Goal: Task Accomplishment & Management: Complete application form

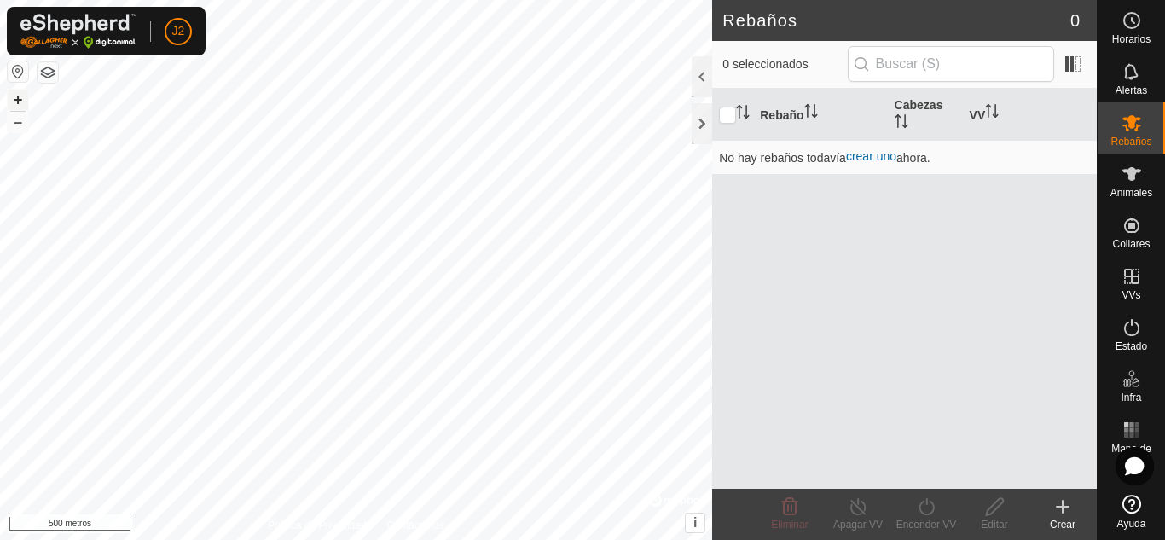
click at [25, 101] on button "+" at bounding box center [18, 100] width 20 height 20
click at [20, 101] on font "+" at bounding box center [18, 99] width 9 height 18
click at [21, 93] on font "+" at bounding box center [18, 99] width 9 height 18
click at [1133, 172] on icon at bounding box center [1131, 174] width 19 height 14
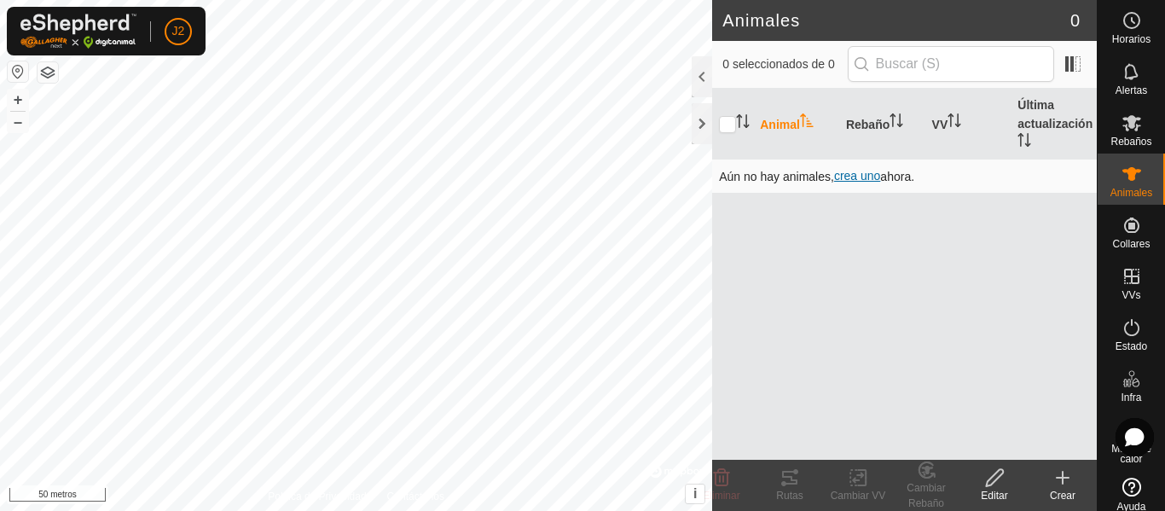
click at [867, 175] on font "crea uno" at bounding box center [857, 176] width 46 height 14
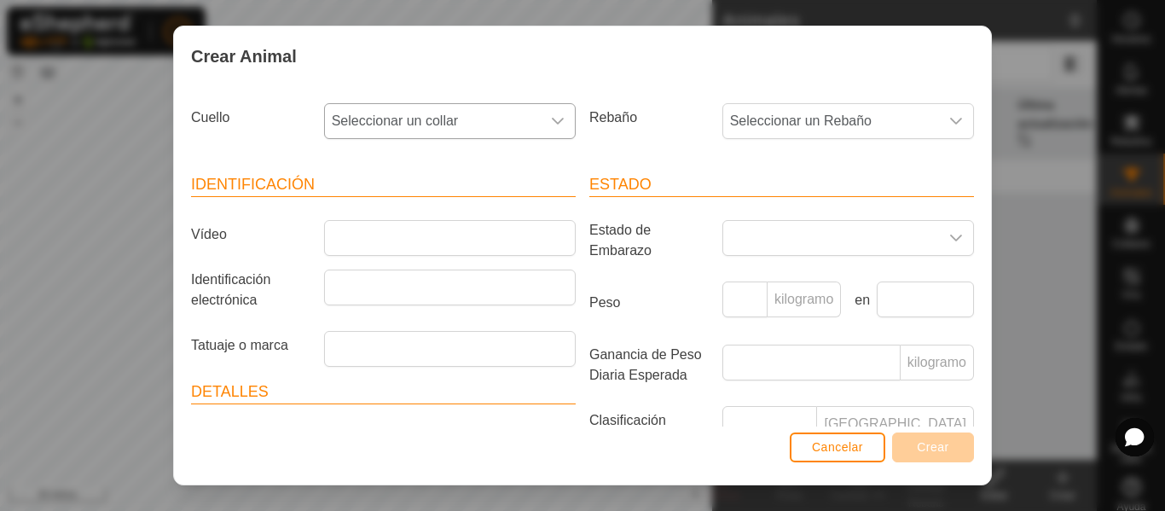
click at [554, 120] on icon "disparador desplegable" at bounding box center [558, 121] width 12 height 7
click at [348, 320] on li "3660963918" at bounding box center [449, 316] width 246 height 34
click at [950, 125] on div "disparador desplegable" at bounding box center [956, 121] width 34 height 34
click at [949, 118] on icon "disparador desplegable" at bounding box center [956, 121] width 14 height 14
click at [1054, 173] on div "Crear Animal Cuello Seleccionar un collar Rebaño Seleccionar un Rebaño Identifi…" at bounding box center [582, 255] width 1165 height 511
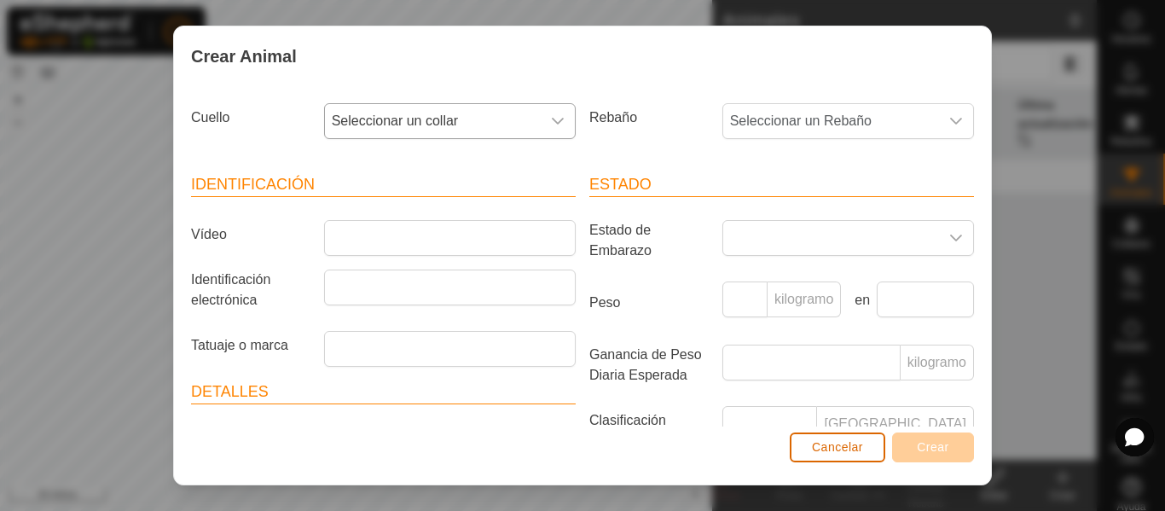
click at [870, 445] on button "Cancelar" at bounding box center [836, 447] width 95 height 30
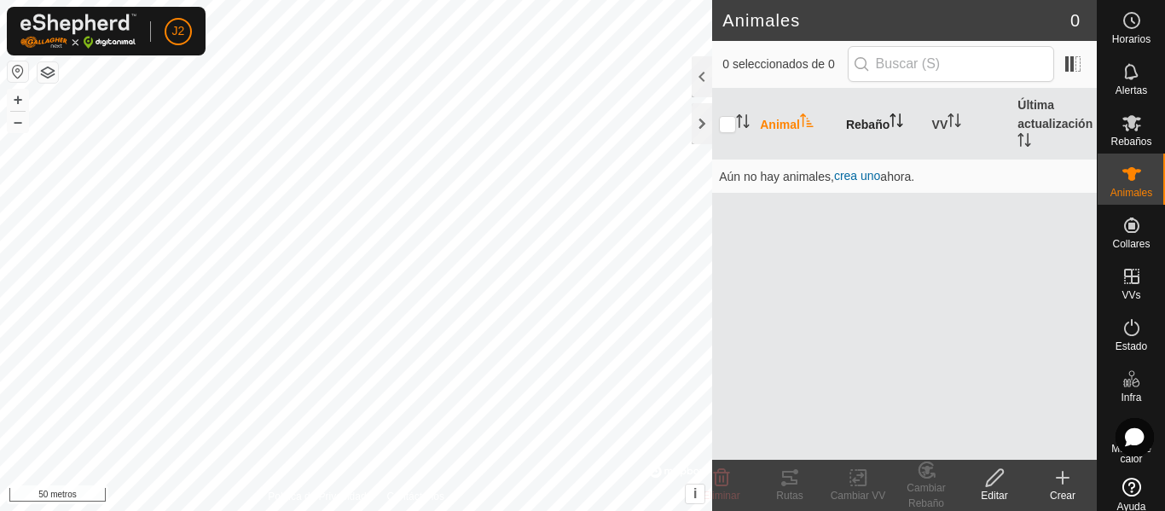
click at [870, 124] on font "Rebaño" at bounding box center [867, 125] width 43 height 14
click at [863, 176] on font "crea uno" at bounding box center [857, 176] width 46 height 14
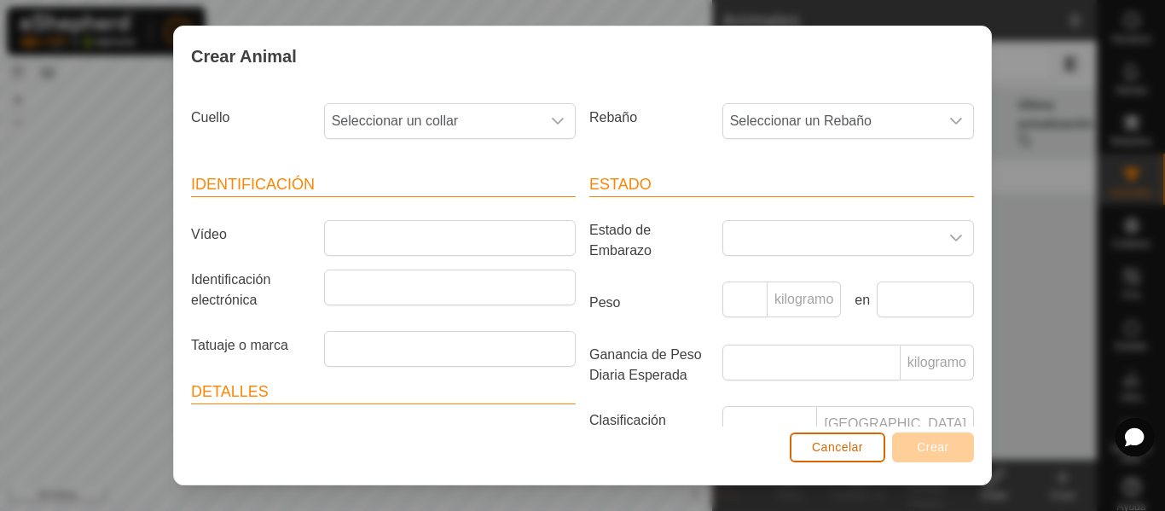
click at [853, 451] on font "Cancelar" at bounding box center [837, 447] width 51 height 14
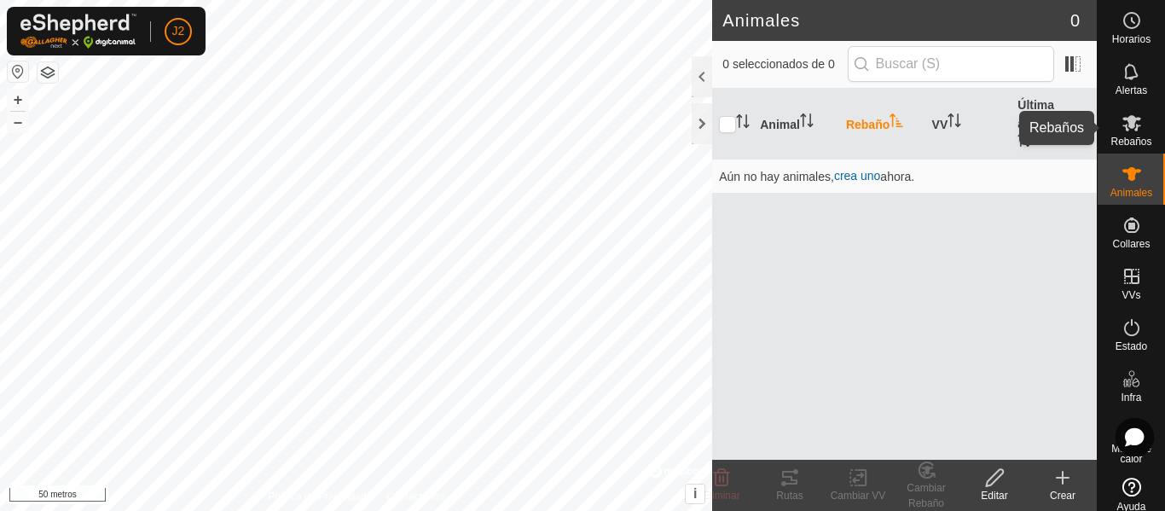
click at [1136, 123] on es-mob-svg-icon at bounding box center [1131, 122] width 31 height 27
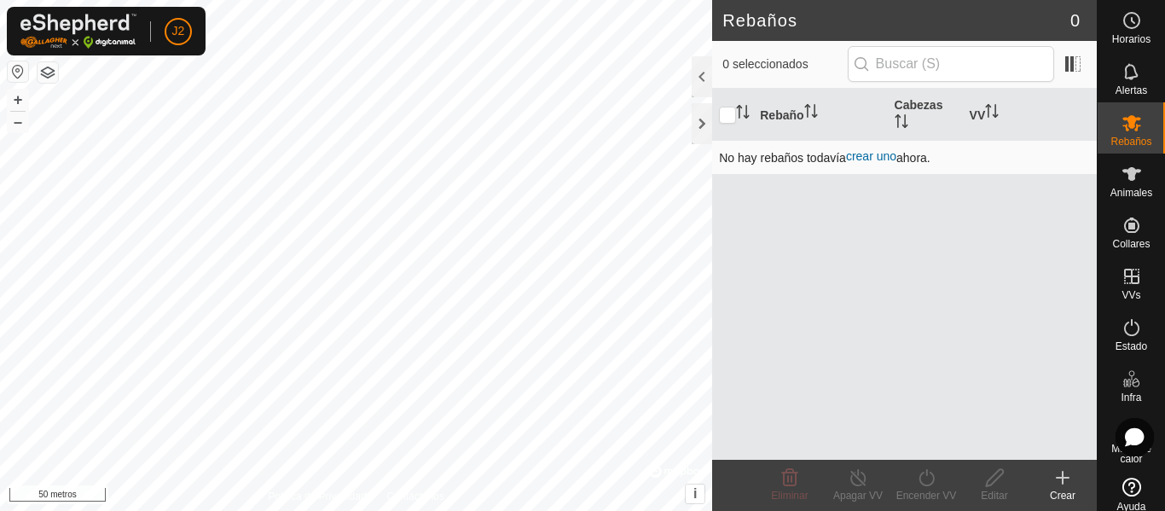
click at [876, 153] on font "crear uno" at bounding box center [871, 156] width 50 height 14
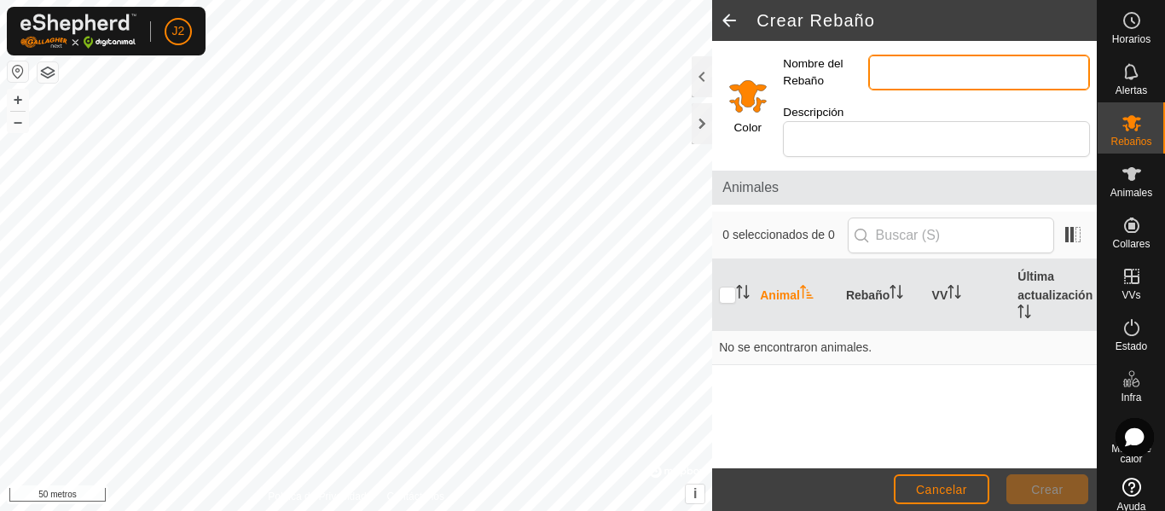
click at [924, 75] on input "Nombre del Rebaño" at bounding box center [979, 73] width 222 height 36
type input "t"
type input "Toros"
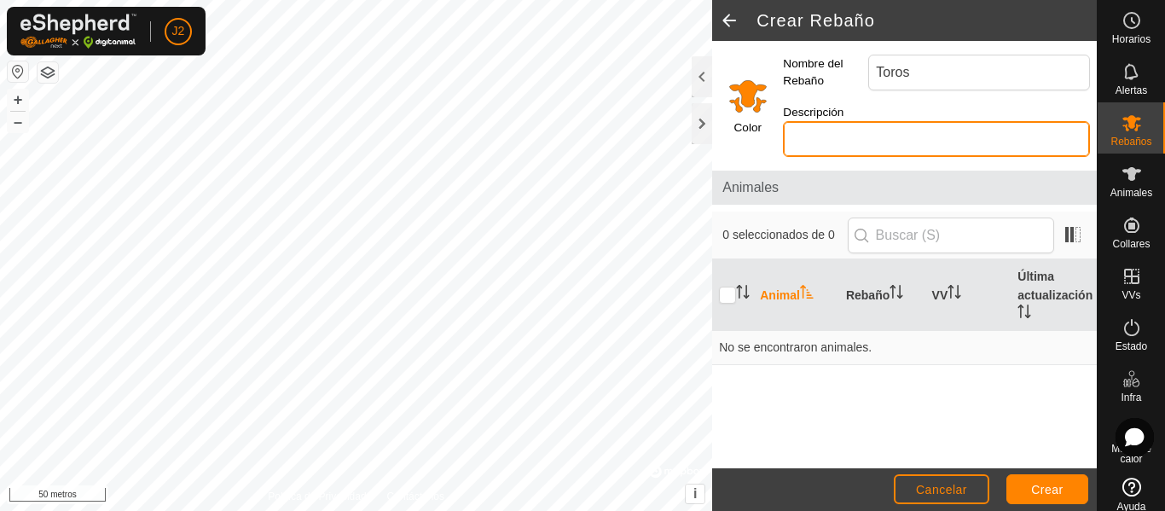
click at [887, 135] on input "Descripción" at bounding box center [936, 139] width 307 height 36
type input "Toros"
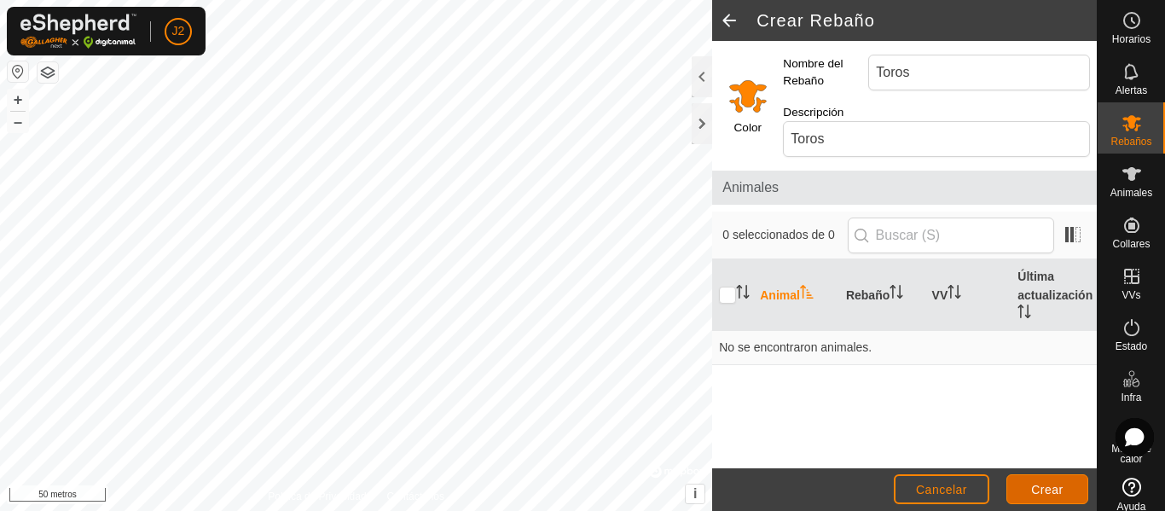
click at [1028, 482] on button "Crear" at bounding box center [1047, 489] width 82 height 30
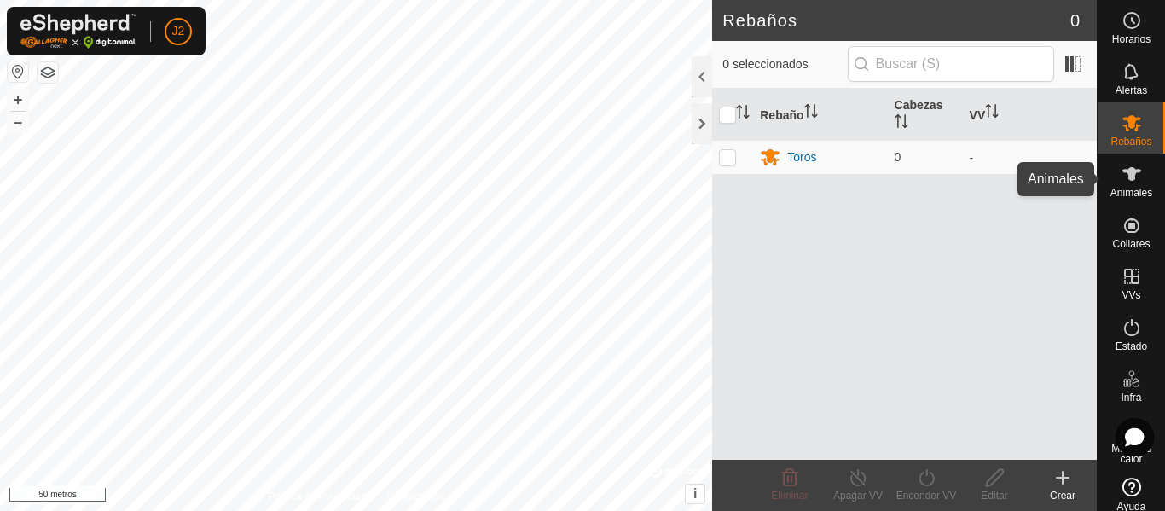
click at [1121, 176] on icon at bounding box center [1131, 174] width 20 height 20
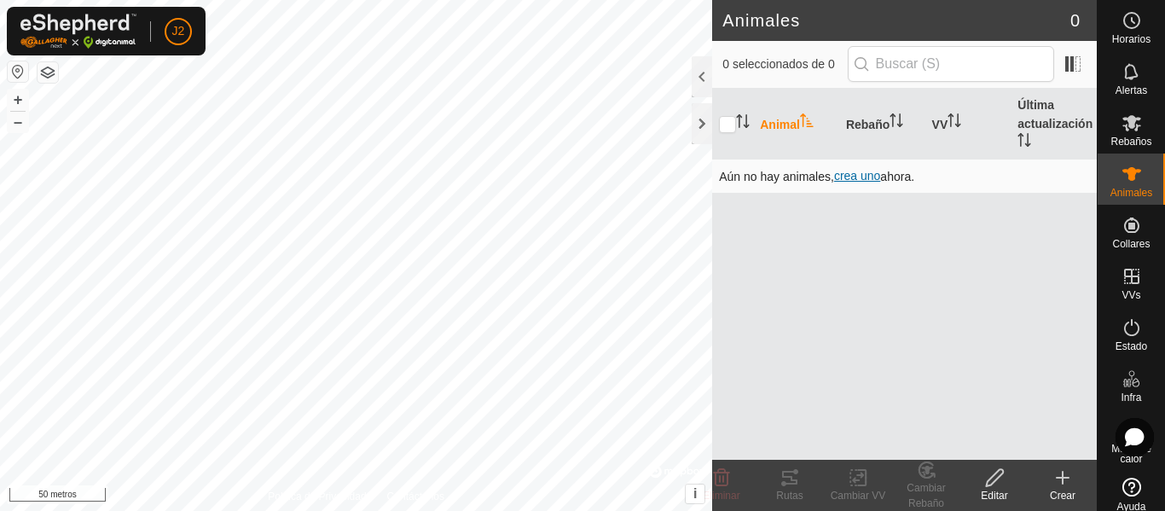
click at [860, 171] on font "crea uno" at bounding box center [857, 176] width 46 height 14
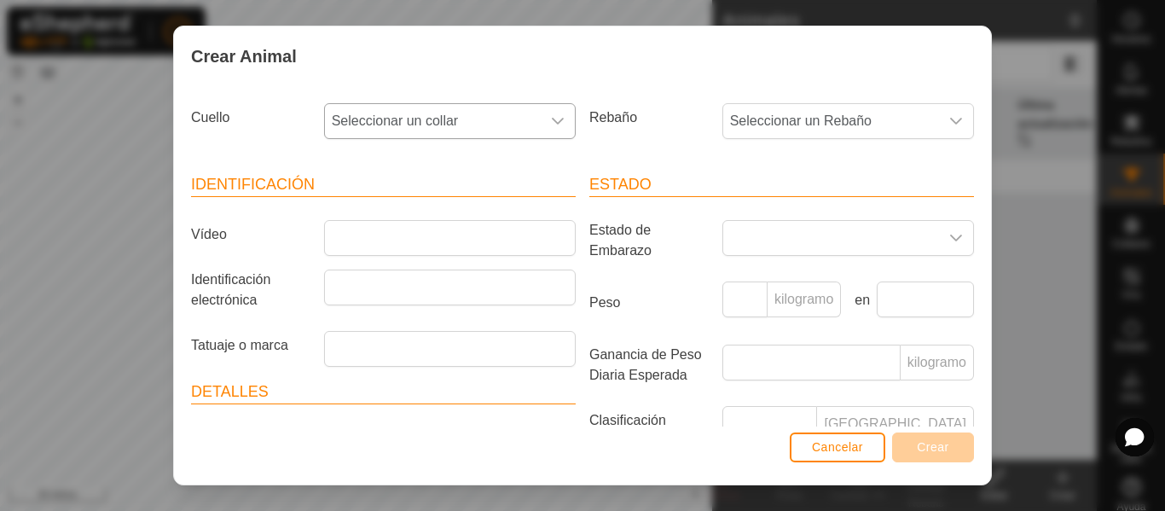
click at [558, 120] on icon "disparador desplegable" at bounding box center [558, 121] width 14 height 14
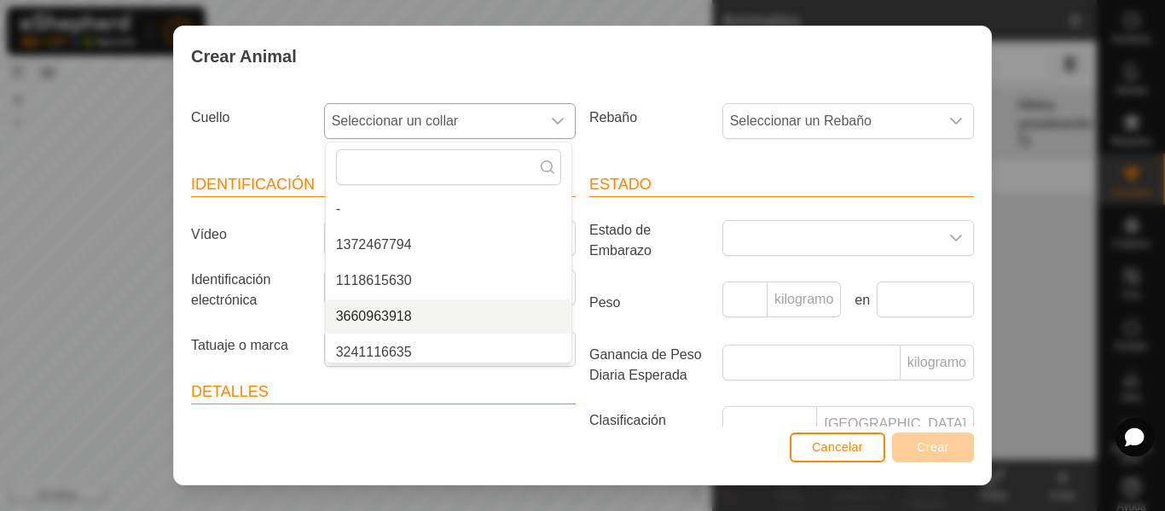
click at [435, 306] on li "3660963918" at bounding box center [449, 316] width 246 height 34
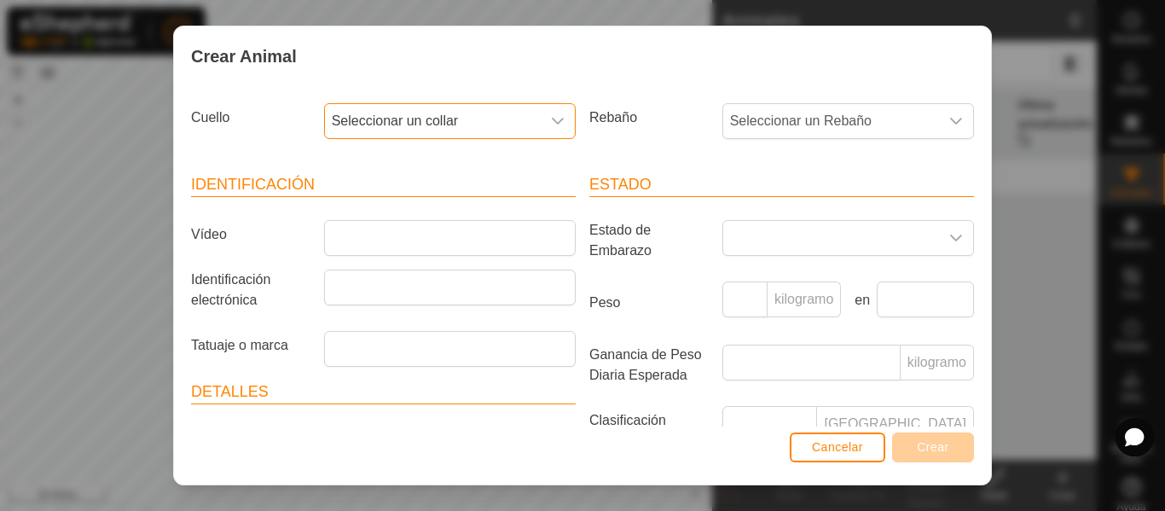
click at [551, 127] on icon "disparador desplegable" at bounding box center [558, 121] width 14 height 14
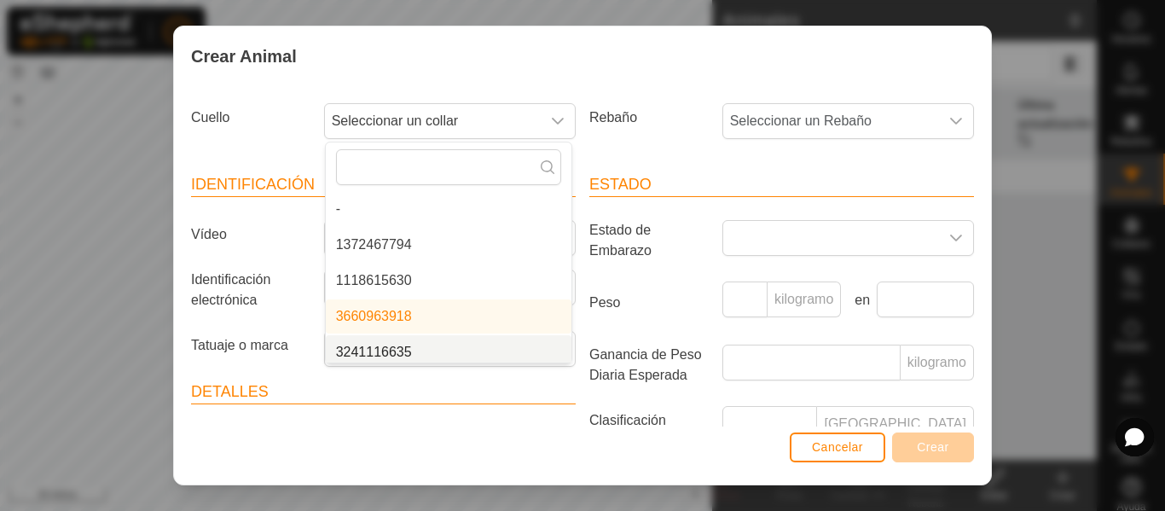
scroll to position [7, 0]
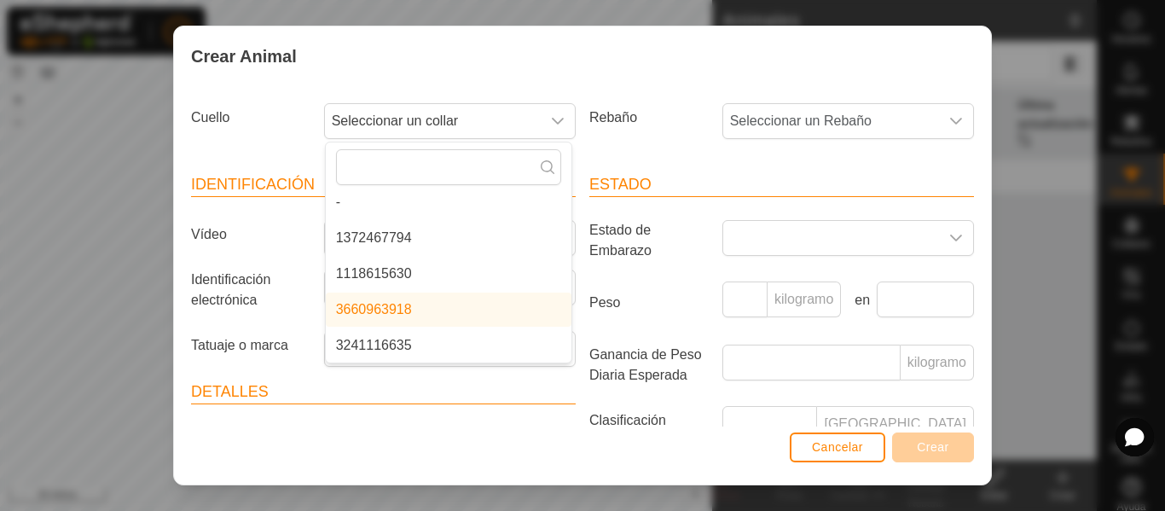
click at [380, 309] on li "3660963918" at bounding box center [449, 309] width 246 height 34
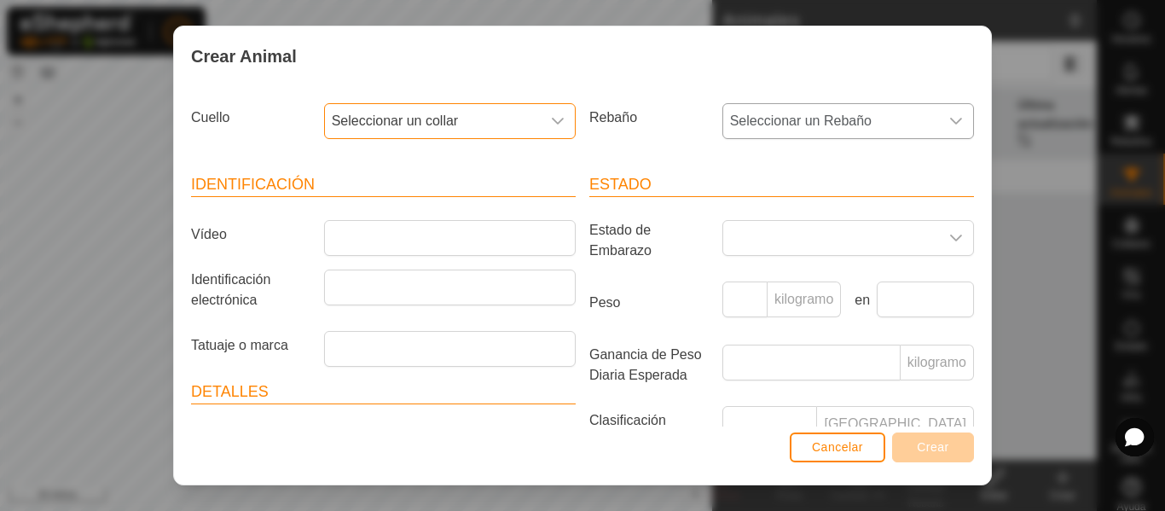
click at [950, 120] on div "disparador desplegable" at bounding box center [956, 121] width 34 height 34
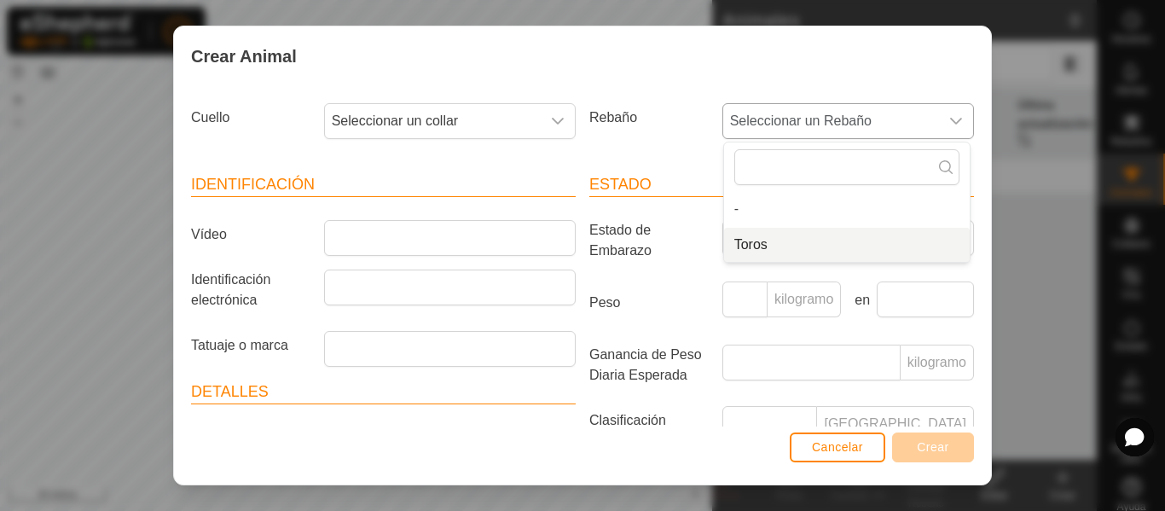
click at [754, 241] on li "Toros" at bounding box center [847, 245] width 246 height 34
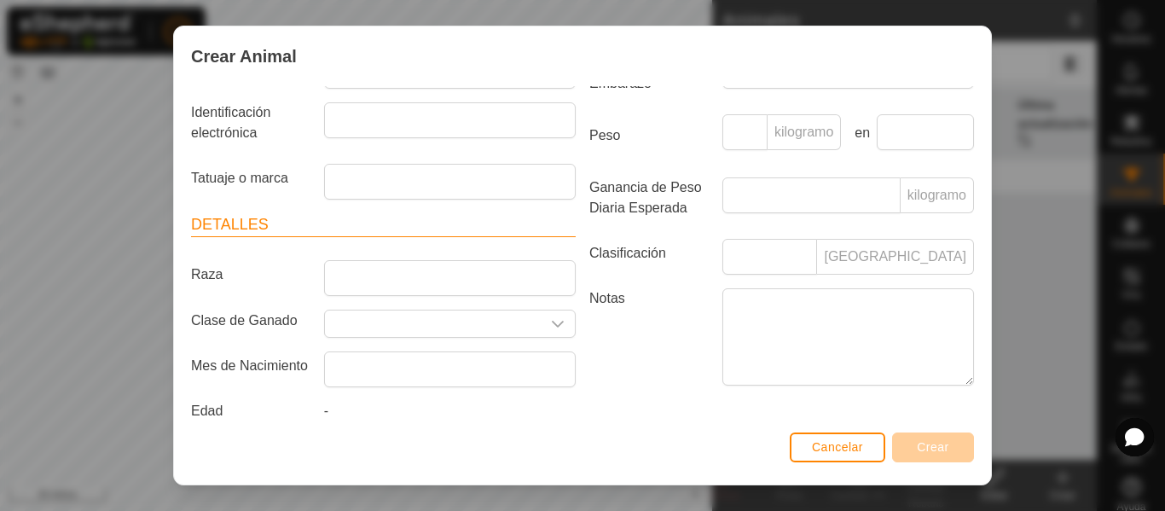
scroll to position [188, 0]
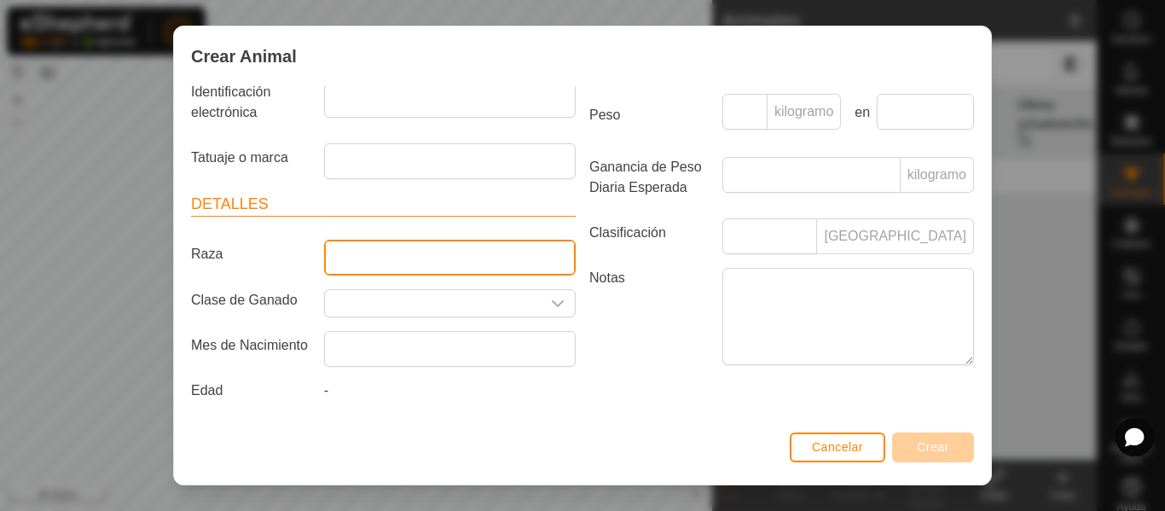
click at [473, 259] on input "Raza" at bounding box center [449, 258] width 251 height 36
type input "A"
type input "Bru"
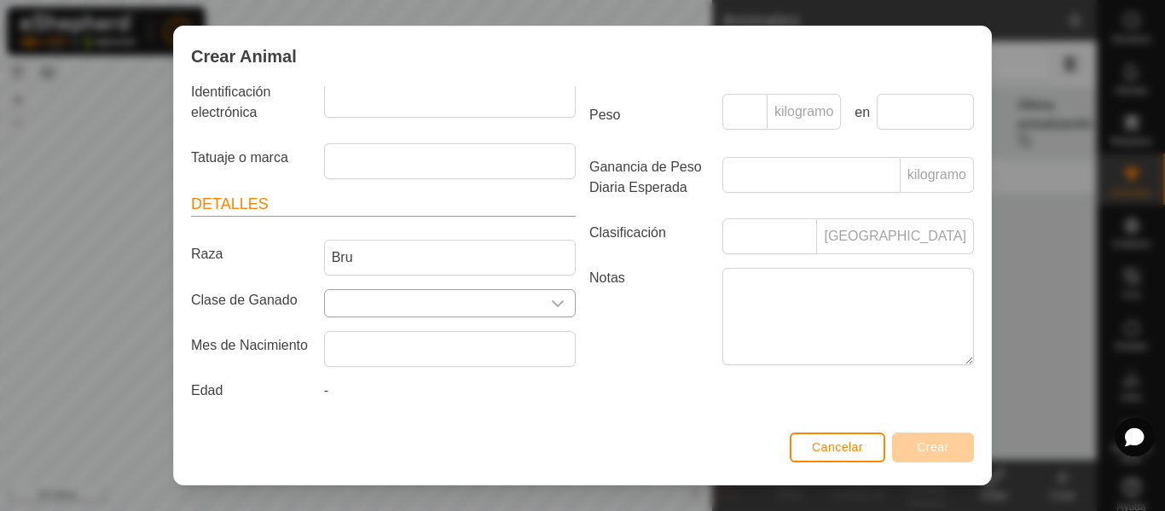
click at [552, 305] on icon "disparador desplegable" at bounding box center [558, 303] width 12 height 7
click at [552, 303] on icon "disparador desplegable" at bounding box center [558, 304] width 14 height 14
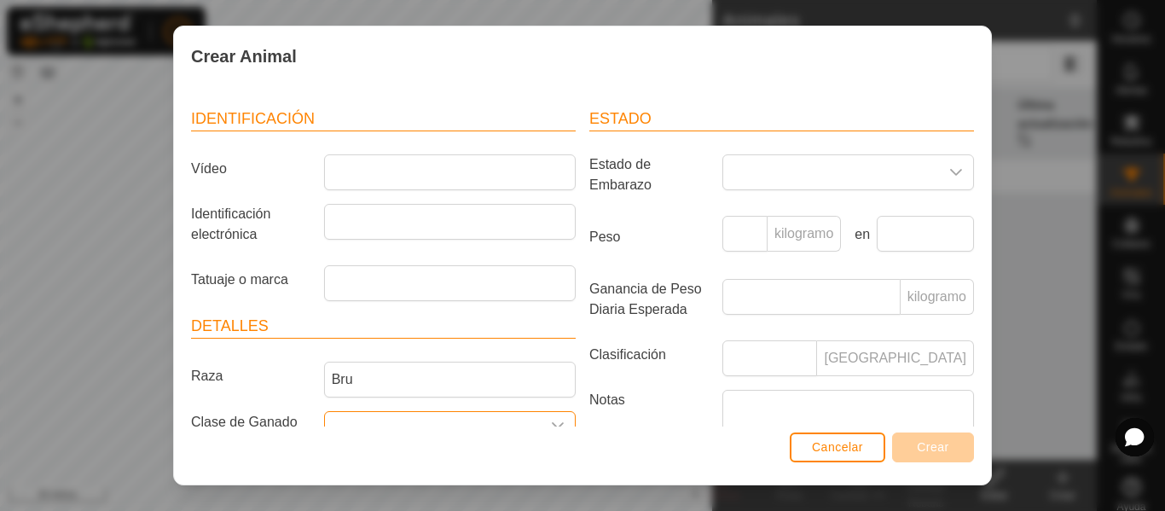
scroll to position [43, 0]
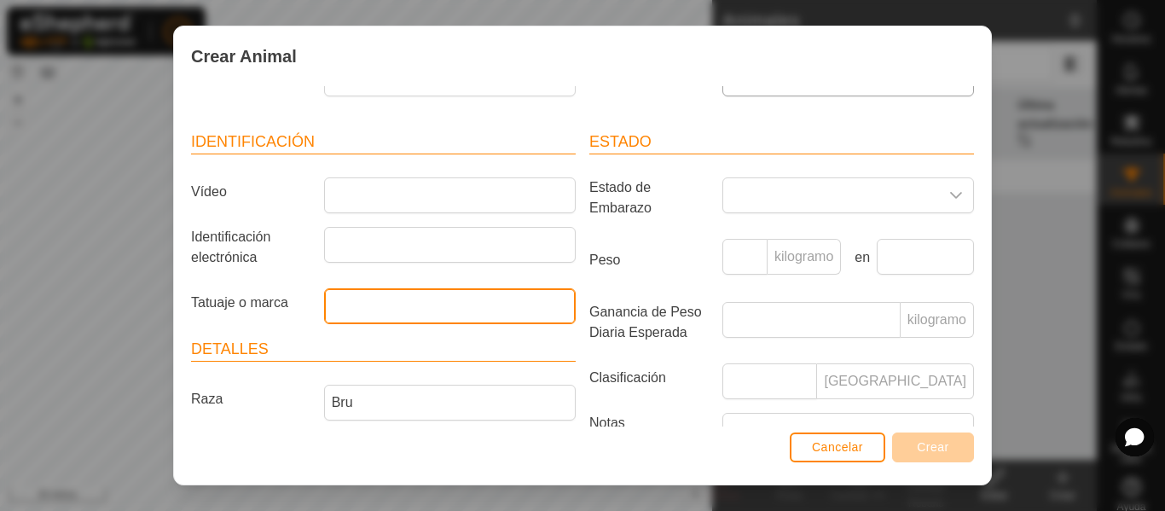
click at [395, 305] on input "Tatuaje o marca" at bounding box center [449, 306] width 251 height 36
type input "Tor"
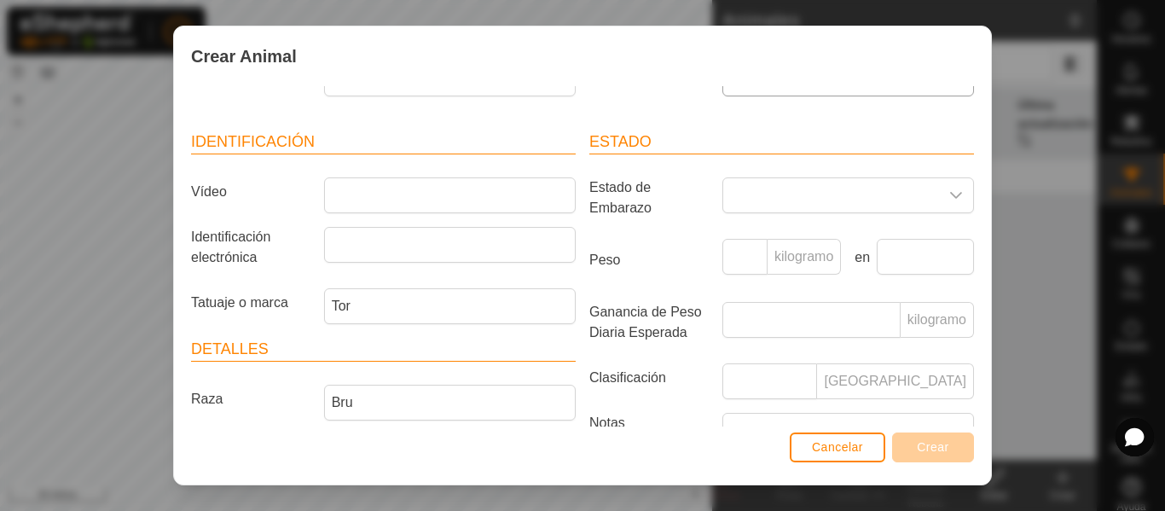
click at [683, 460] on div "Cancelar Crear" at bounding box center [582, 455] width 817 height 58
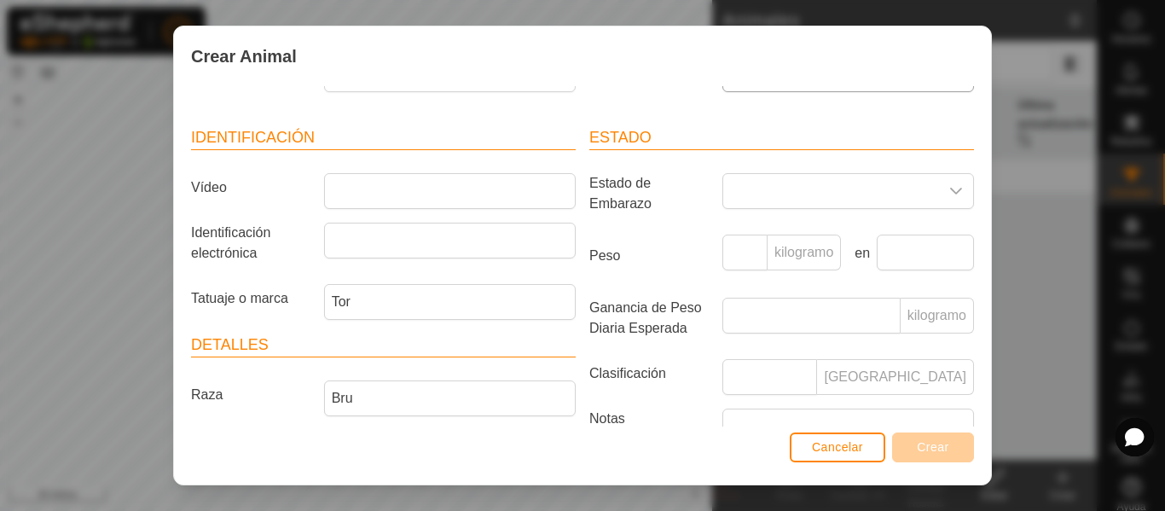
scroll to position [0, 0]
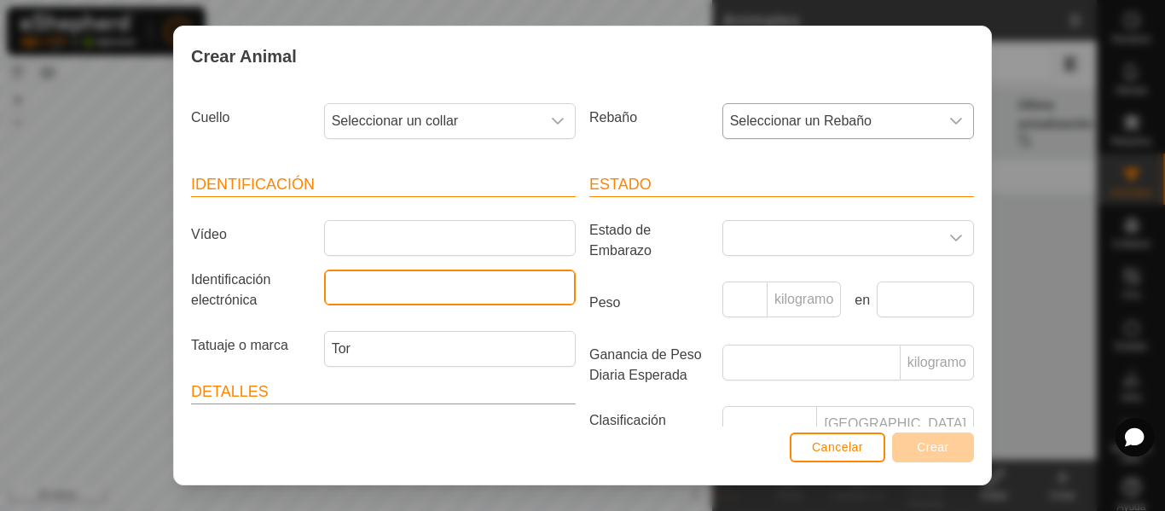
click at [459, 285] on input "Identificación electrónica" at bounding box center [449, 287] width 251 height 36
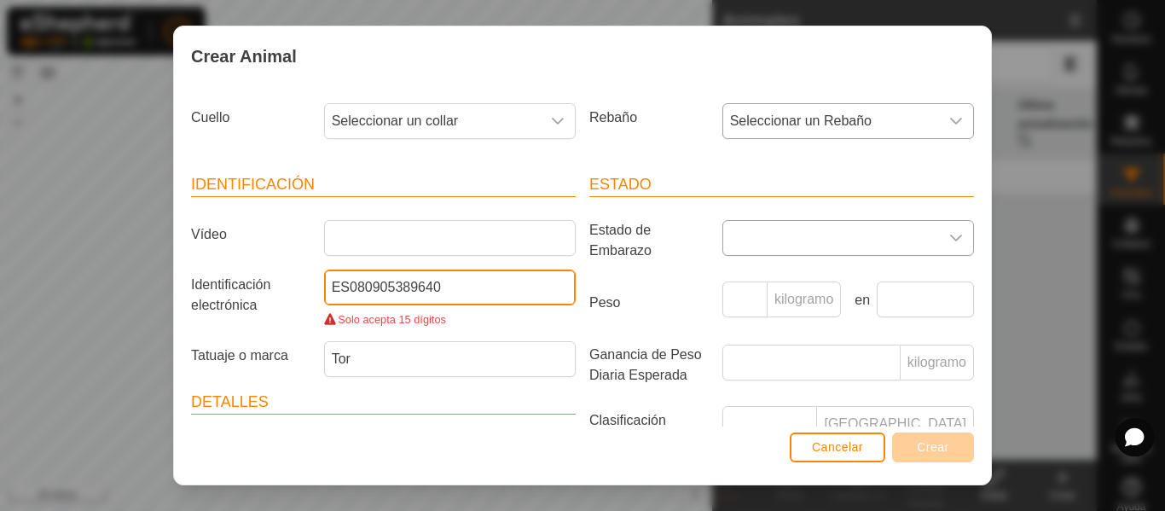
type input "ES080905389640"
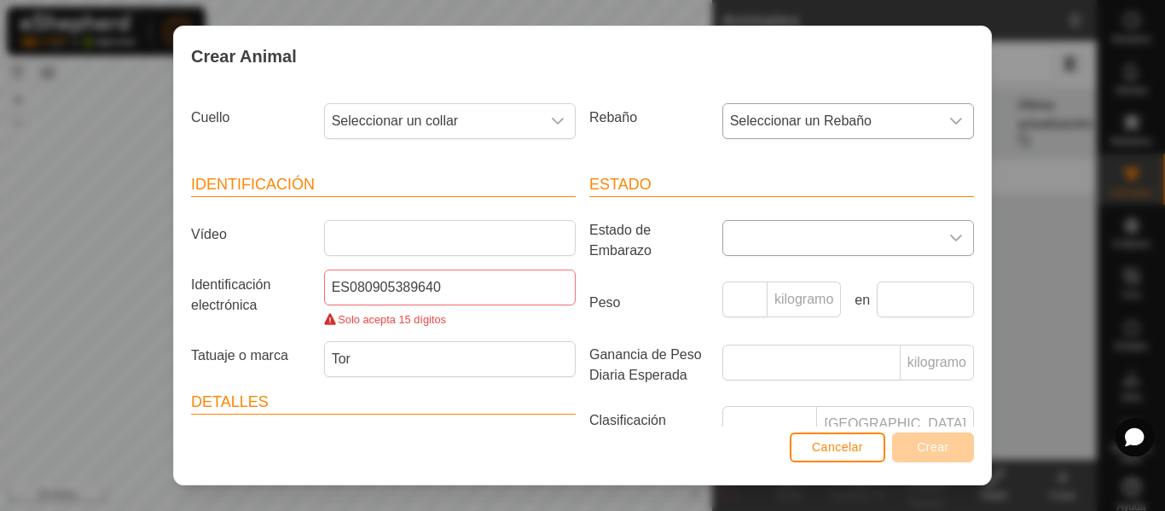
click at [852, 245] on span at bounding box center [831, 238] width 216 height 34
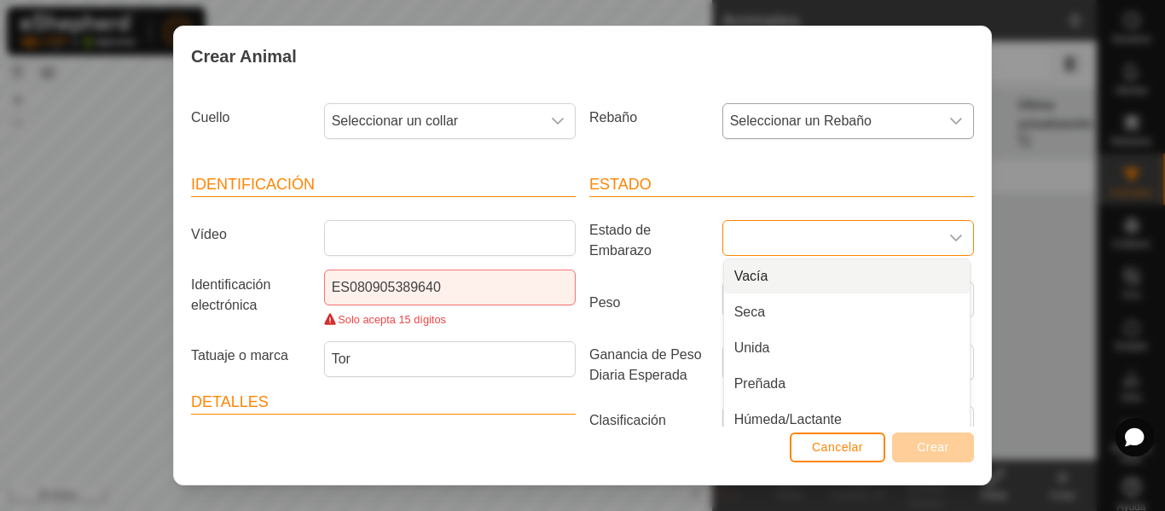
click at [864, 278] on li "Vacía" at bounding box center [847, 276] width 246 height 34
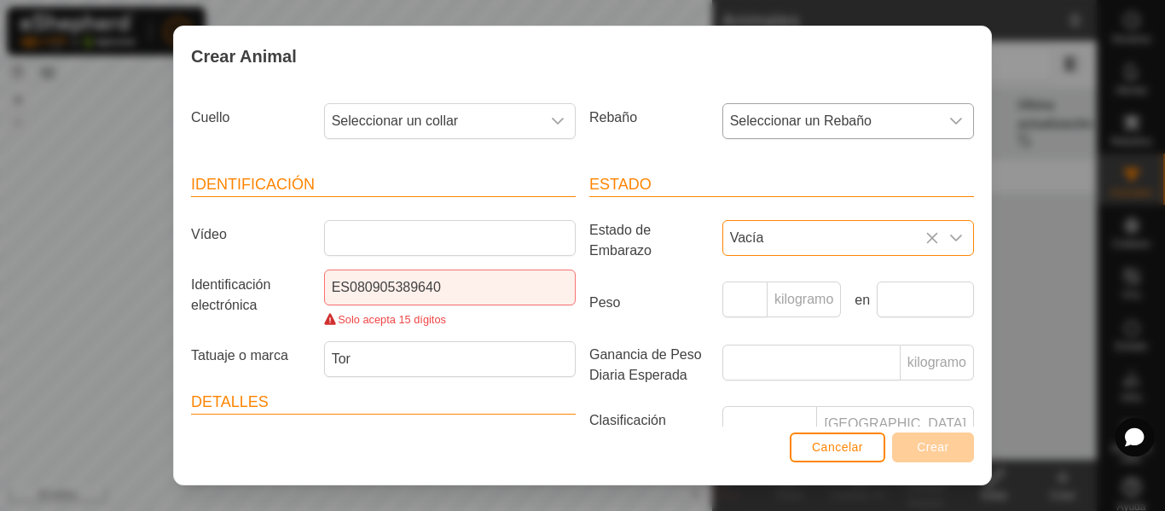
click at [956, 465] on div "Cancelar Crear" at bounding box center [582, 455] width 817 height 58
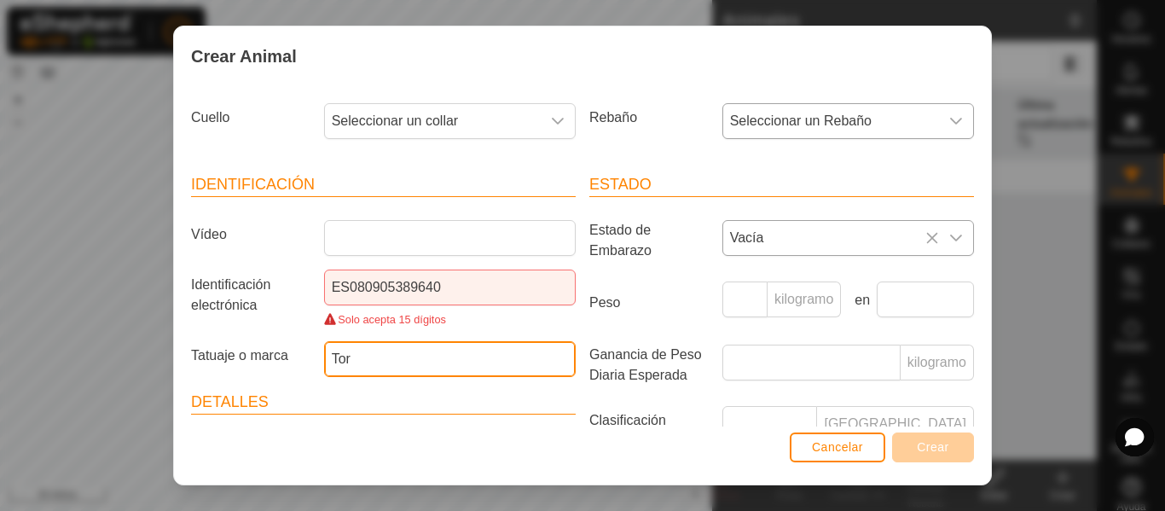
click at [487, 355] on input "Tor" at bounding box center [449, 359] width 251 height 36
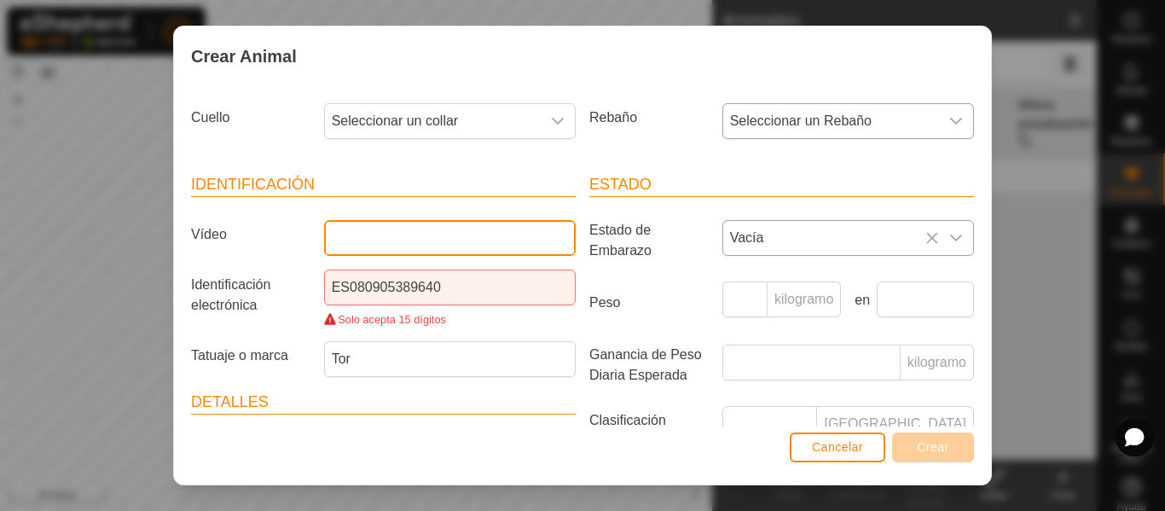
click at [454, 234] on input "Vídeo" at bounding box center [449, 238] width 251 height 36
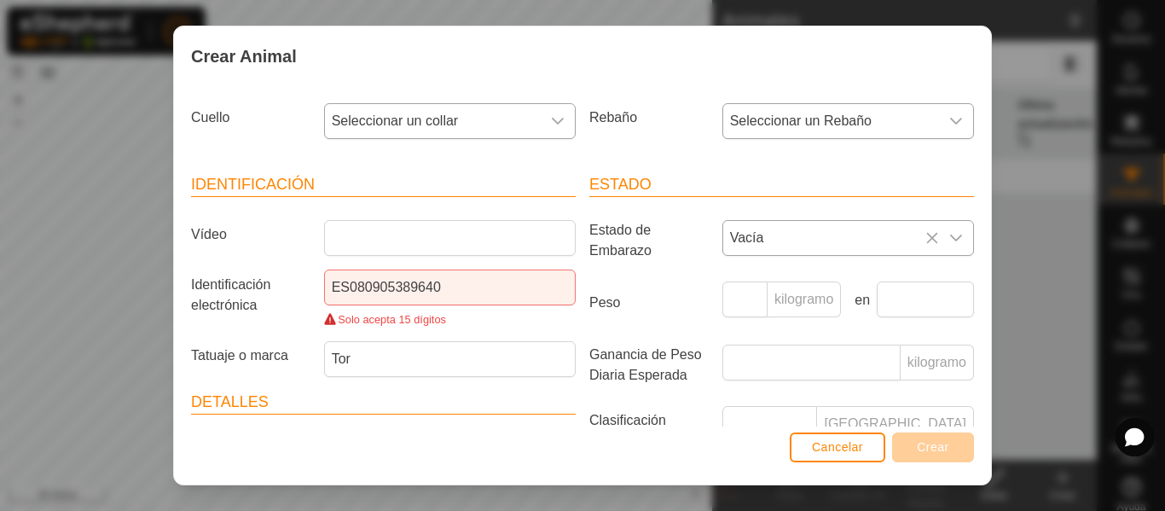
click at [552, 125] on icon "disparador desplegable" at bounding box center [558, 121] width 14 height 14
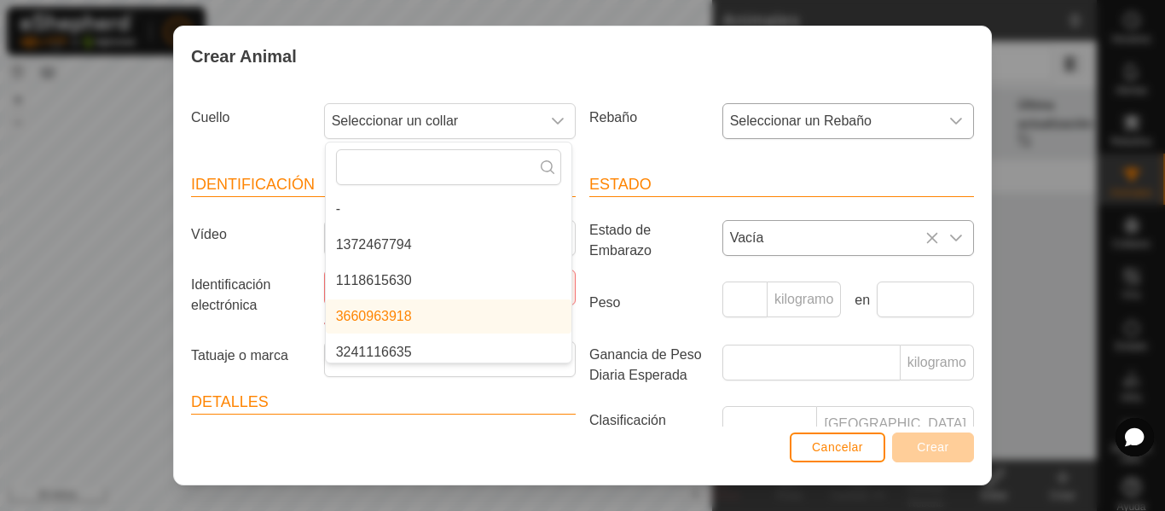
click at [390, 314] on li "3660963918" at bounding box center [449, 316] width 246 height 34
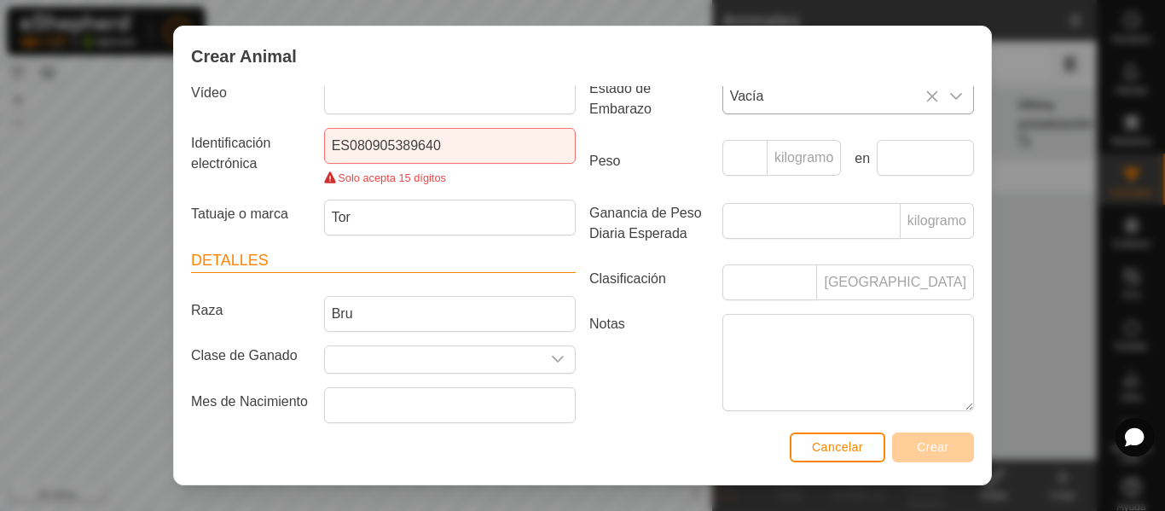
scroll to position [199, 0]
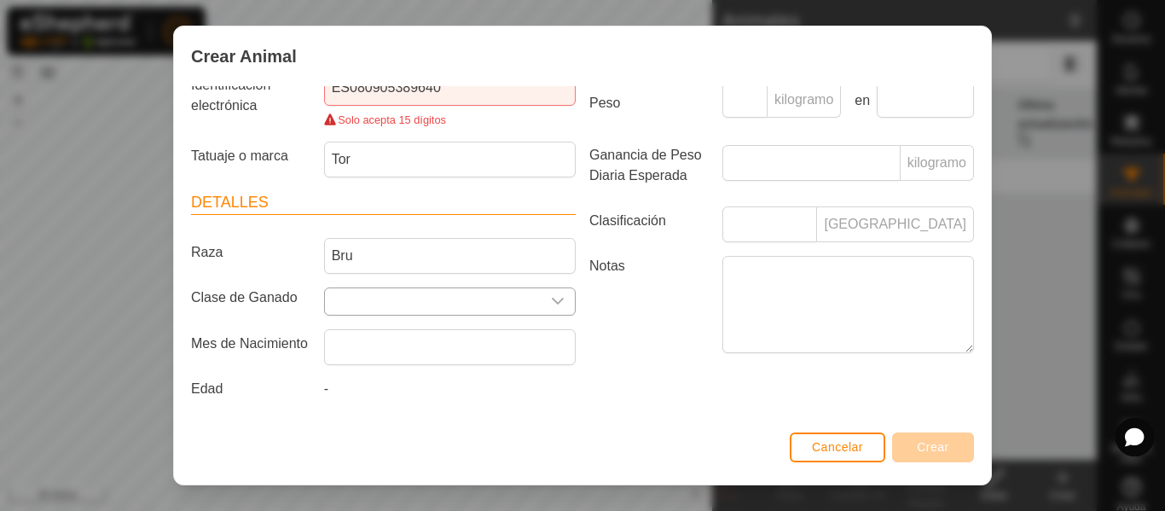
click at [557, 295] on icon "disparador desplegable" at bounding box center [558, 301] width 14 height 14
click at [543, 339] on icon at bounding box center [544, 343] width 14 height 14
click at [615, 343] on label "Notas" at bounding box center [648, 304] width 133 height 96
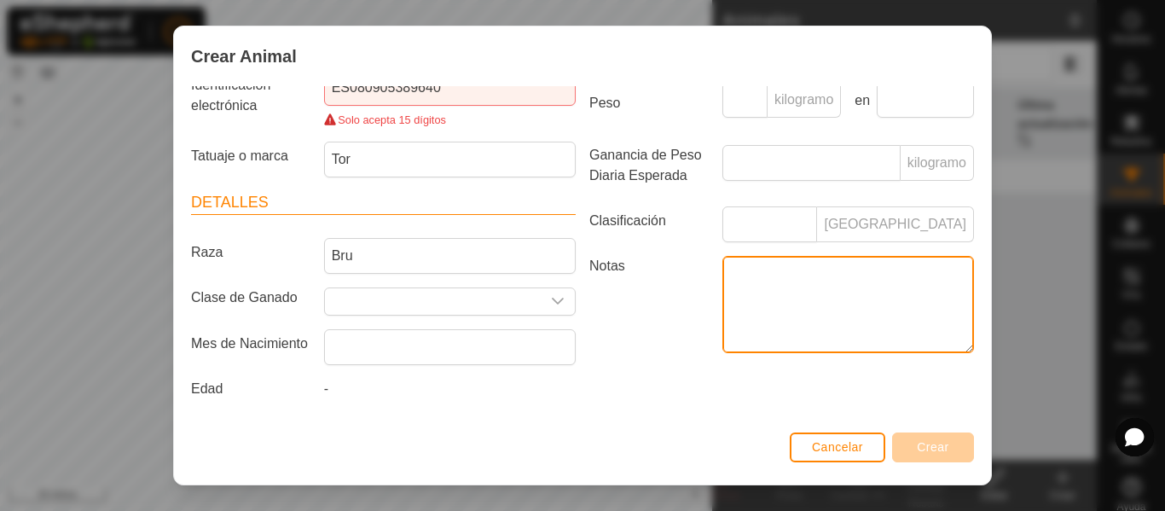
click at [722, 343] on textarea "Notas" at bounding box center [847, 304] width 251 height 97
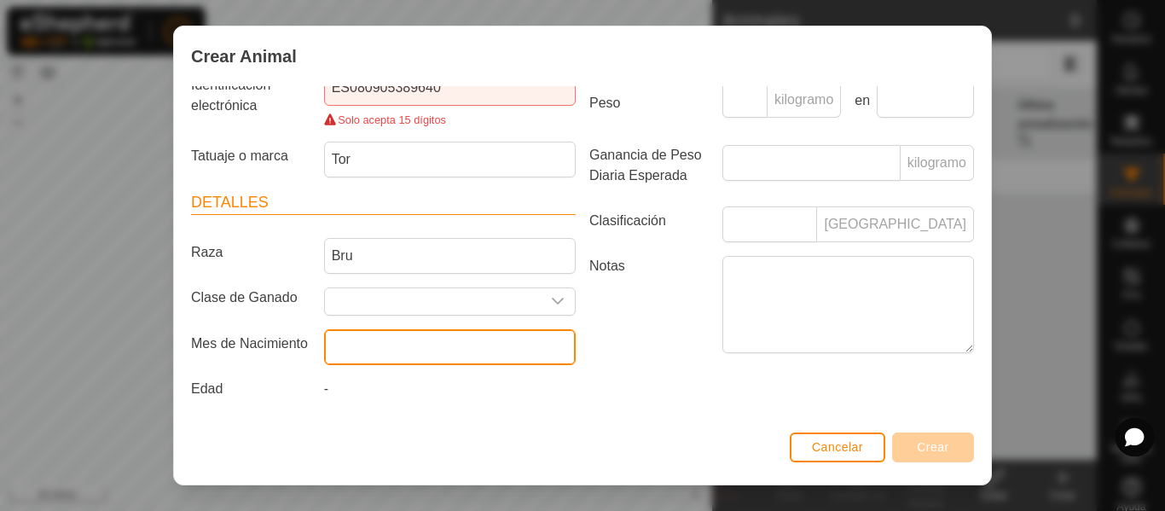
click at [454, 345] on input "text" at bounding box center [449, 347] width 251 height 36
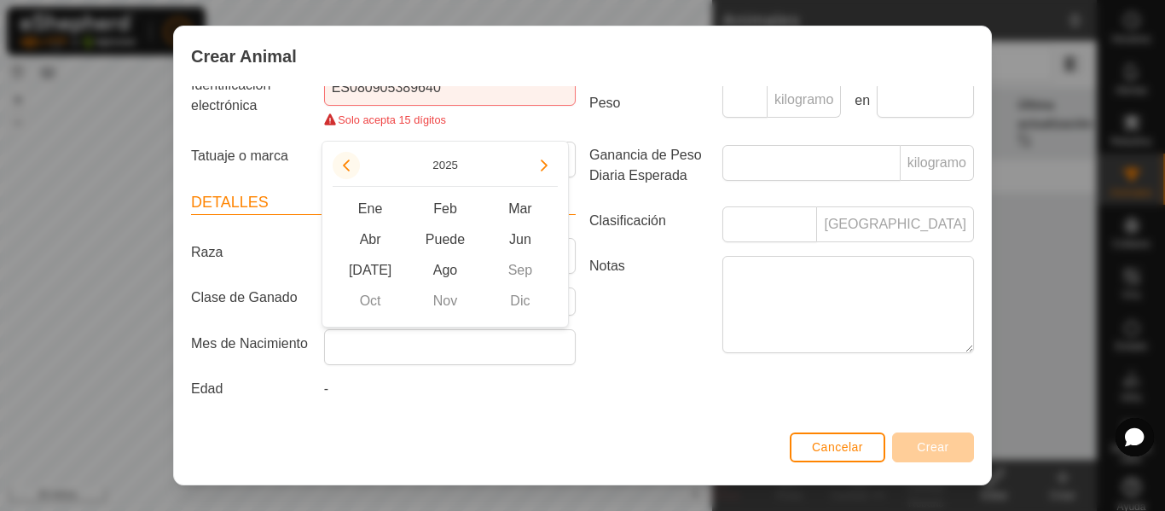
click at [347, 152] on button "Año anterior" at bounding box center [345, 165] width 27 height 27
click at [345, 165] on button "Año anterior" at bounding box center [345, 165] width 27 height 27
click at [374, 205] on span "Ene" at bounding box center [369, 209] width 75 height 31
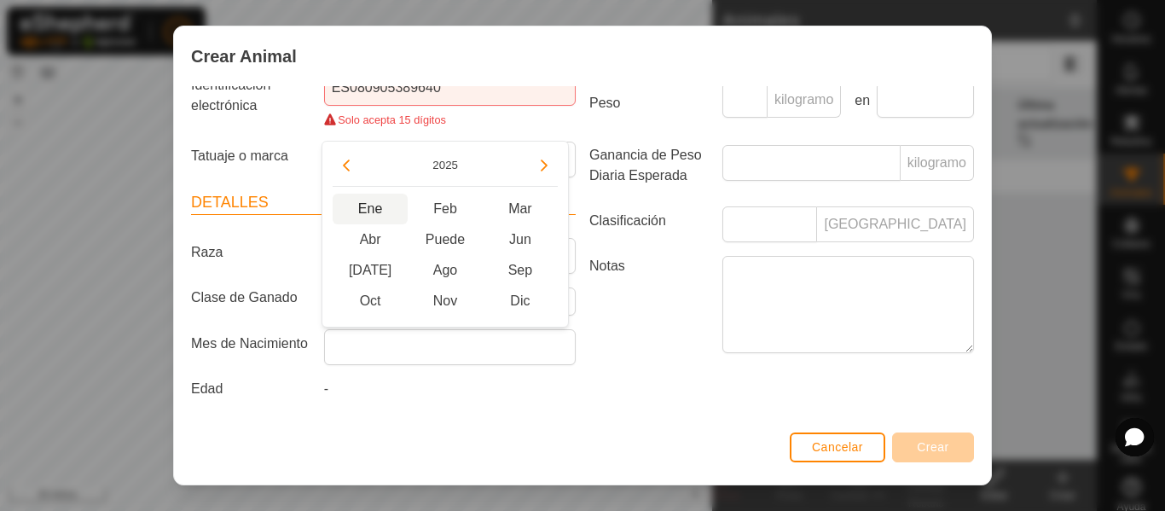
type input "[DATE]"
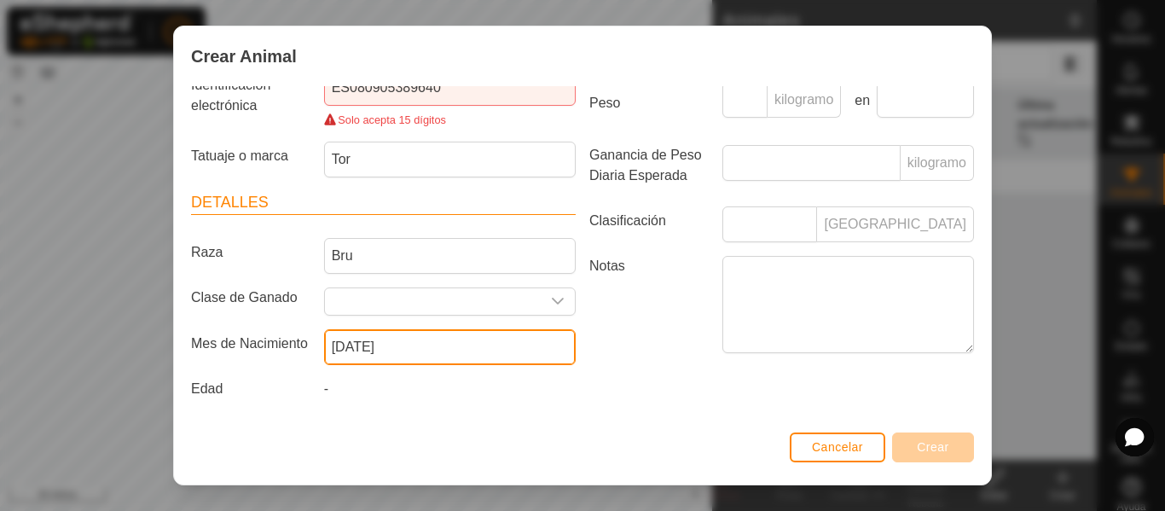
click at [401, 350] on input "[DATE]" at bounding box center [449, 347] width 251 height 36
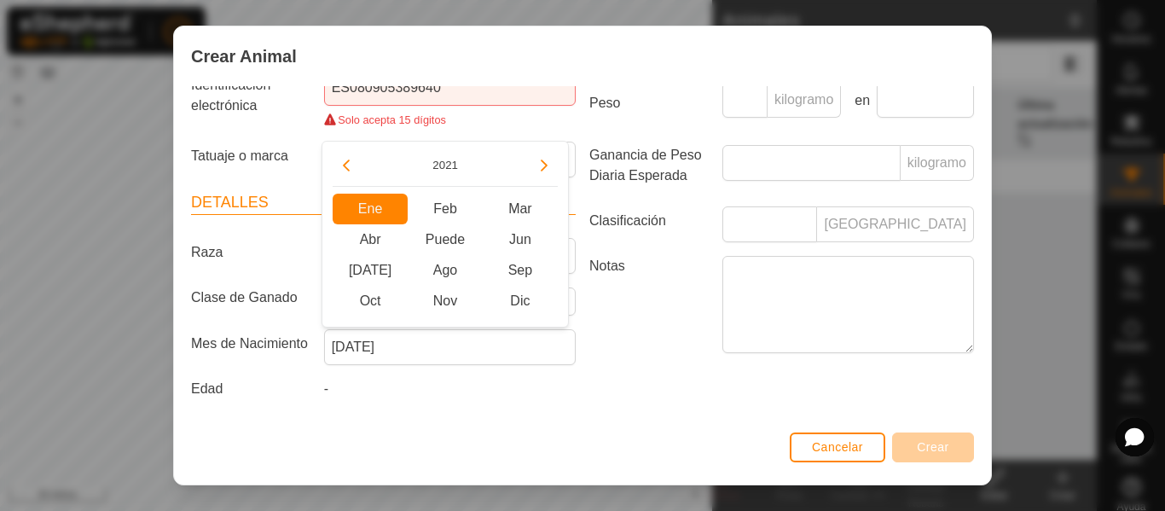
click at [385, 205] on span "Ene Ene" at bounding box center [369, 209] width 75 height 31
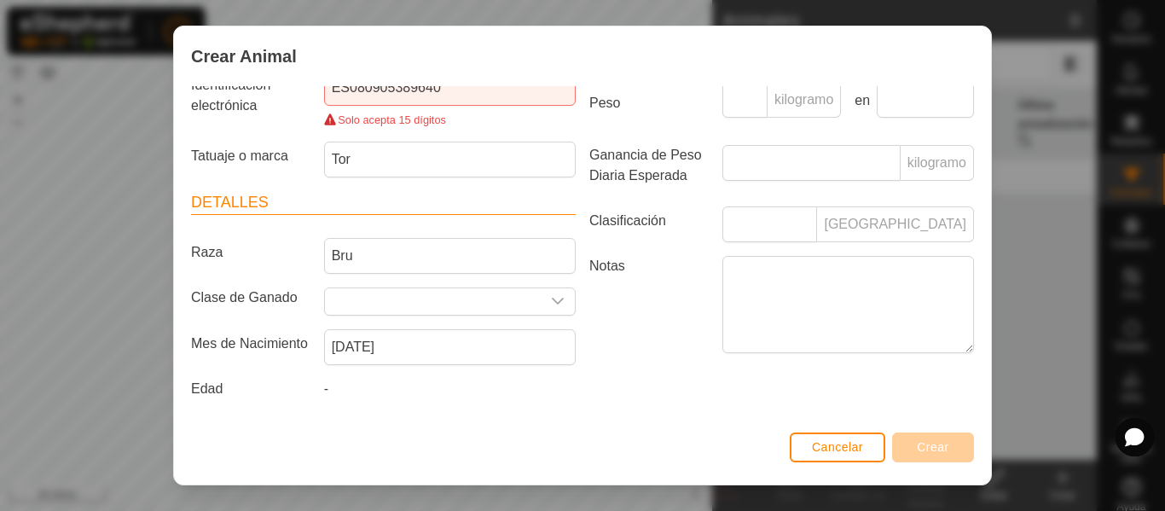
click at [601, 396] on div "Estado Estado de Embarazo Vacía Peso kilogramo en Ganancia de Peso Diaria Esper…" at bounding box center [781, 189] width 398 height 473
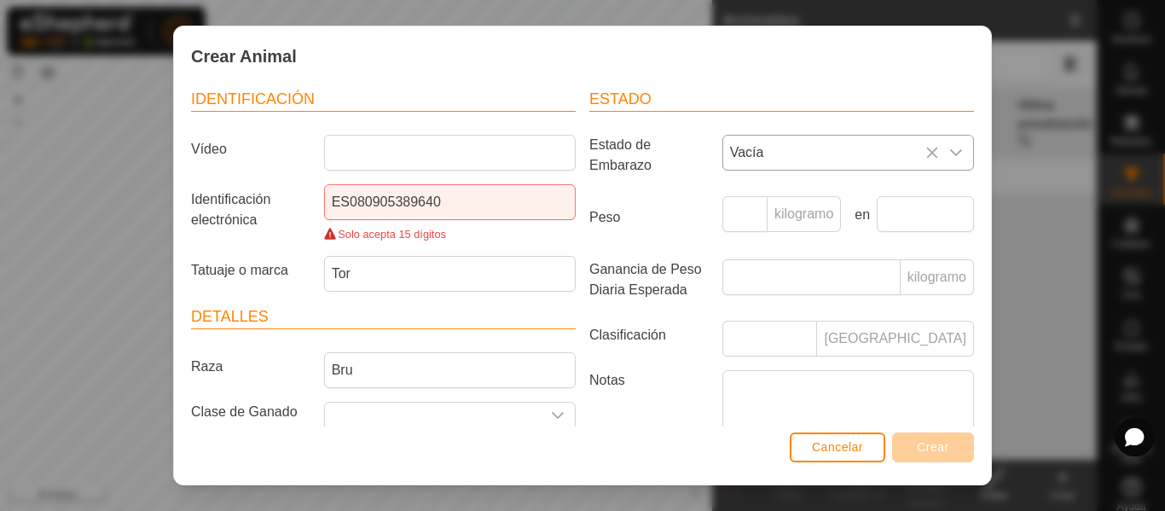
scroll to position [54, 0]
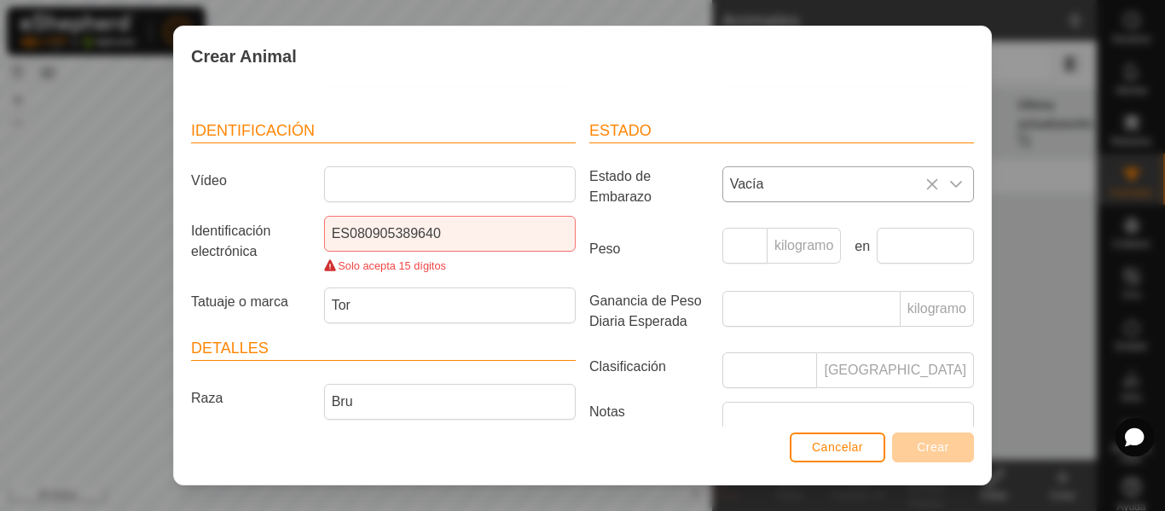
click at [781, 244] on font "kilogramo" at bounding box center [803, 245] width 59 height 14
click at [751, 245] on input "Peso" at bounding box center [744, 246] width 45 height 36
type input "900"
click at [884, 242] on body "J2 Horarios Alertas Rebaños Animales Collares VVs Estado Infra Mapa de calor Ay…" at bounding box center [582, 255] width 1165 height 511
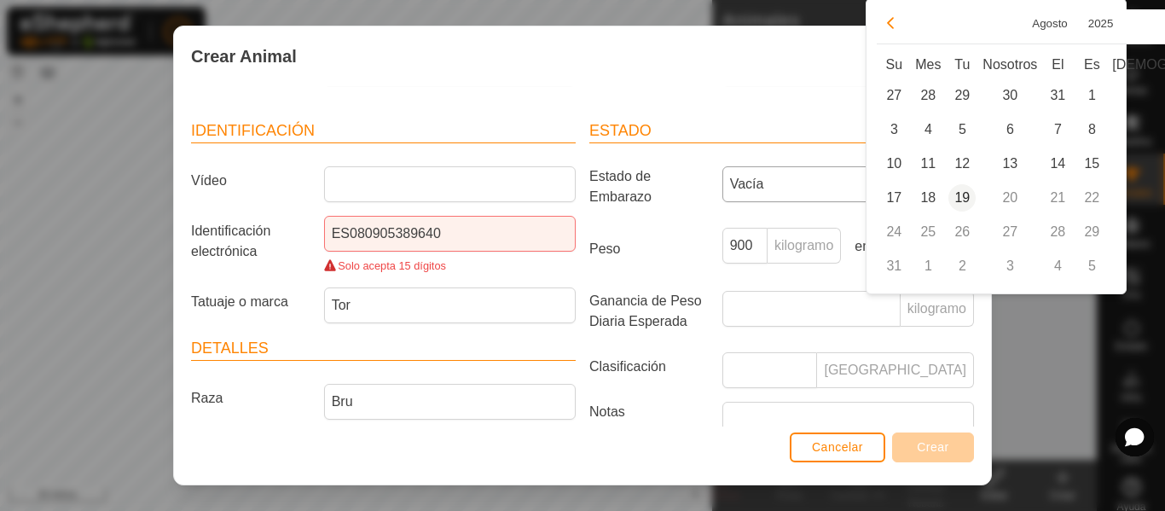
click at [962, 195] on span "19" at bounding box center [961, 197] width 27 height 27
type input "[DATE]"
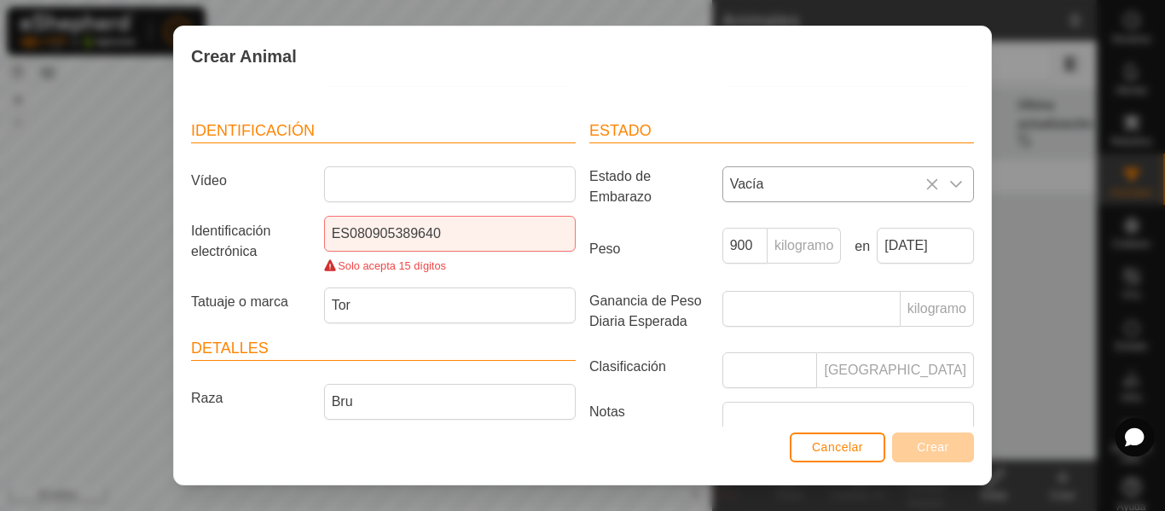
scroll to position [0, 0]
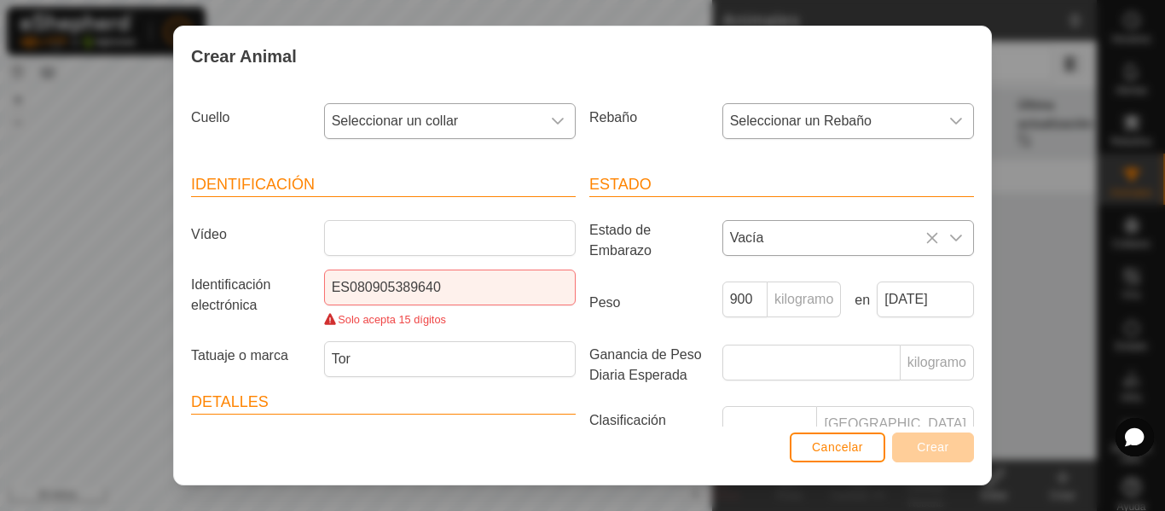
click at [551, 116] on icon "disparador desplegable" at bounding box center [558, 121] width 14 height 14
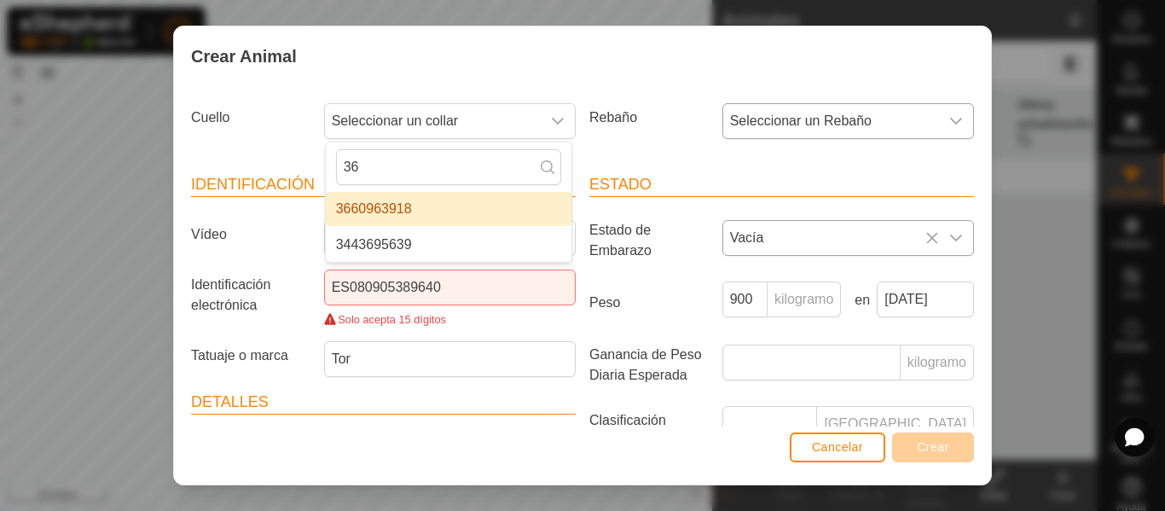
type input "36"
click at [421, 203] on li "3660963918" at bounding box center [449, 209] width 246 height 34
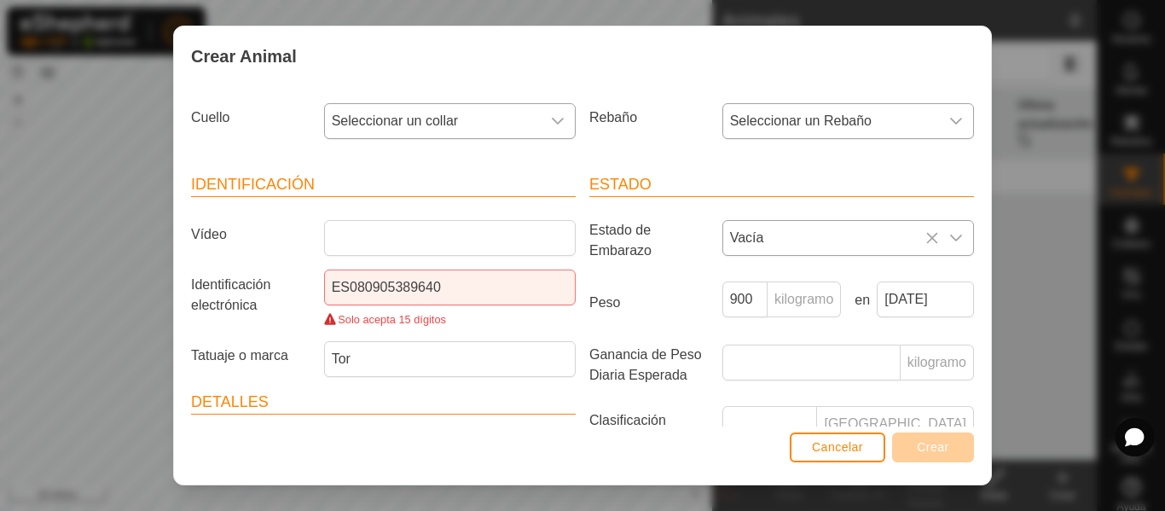
click at [551, 124] on icon "disparador desplegable" at bounding box center [558, 121] width 14 height 14
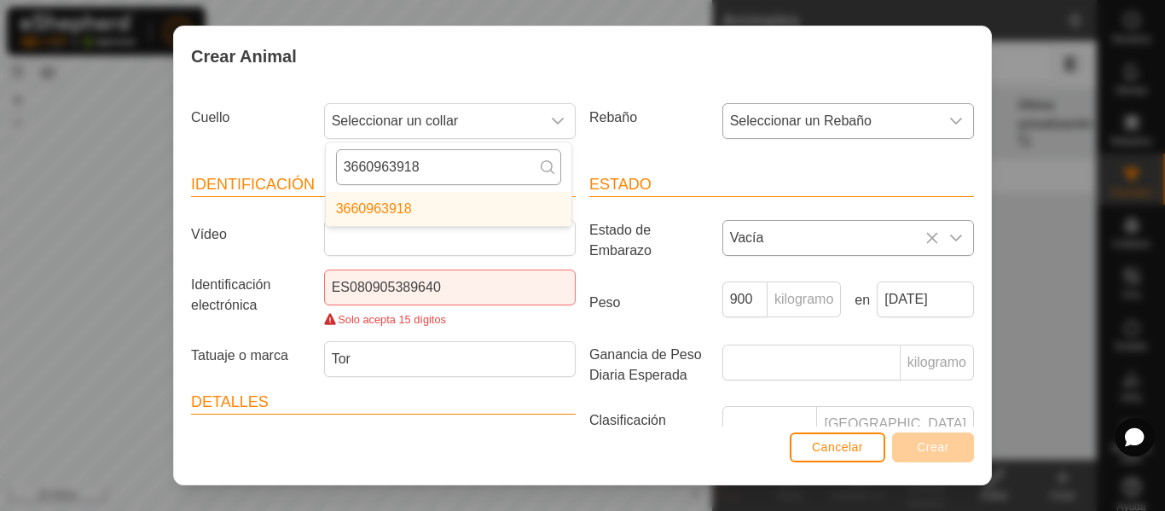
click at [489, 161] on input "3660963918" at bounding box center [448, 167] width 225 height 36
type input "3660963918"
click at [542, 169] on icon at bounding box center [547, 167] width 14 height 14
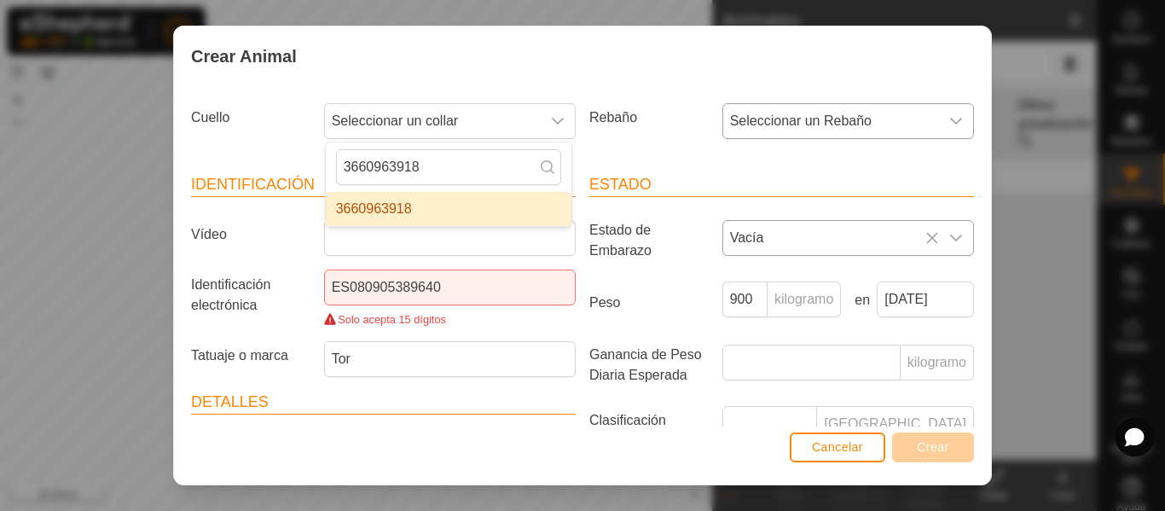
click at [502, 204] on li "3660963918" at bounding box center [449, 209] width 246 height 34
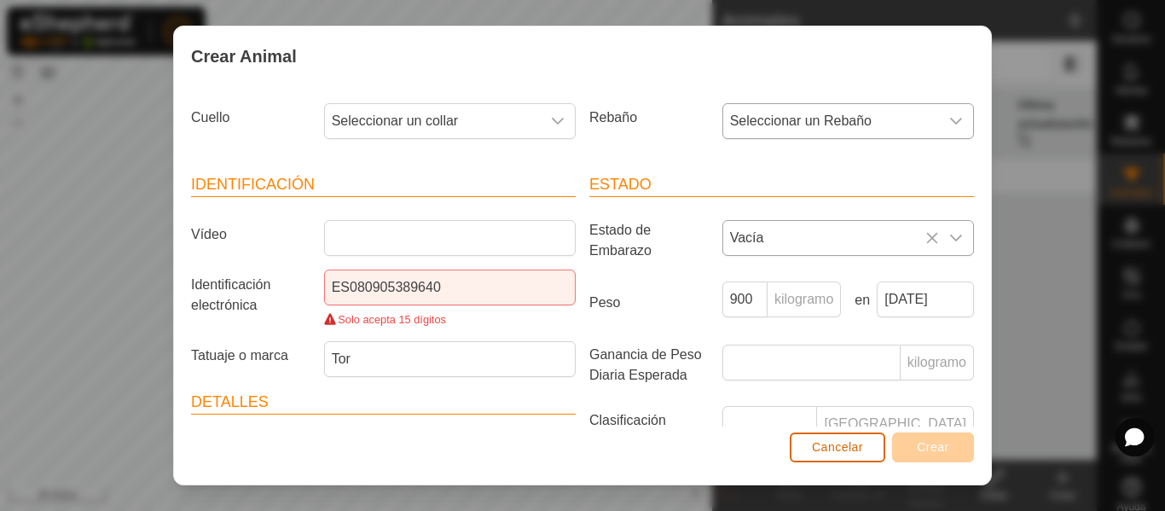
click at [824, 453] on font "Cancelar" at bounding box center [837, 447] width 51 height 14
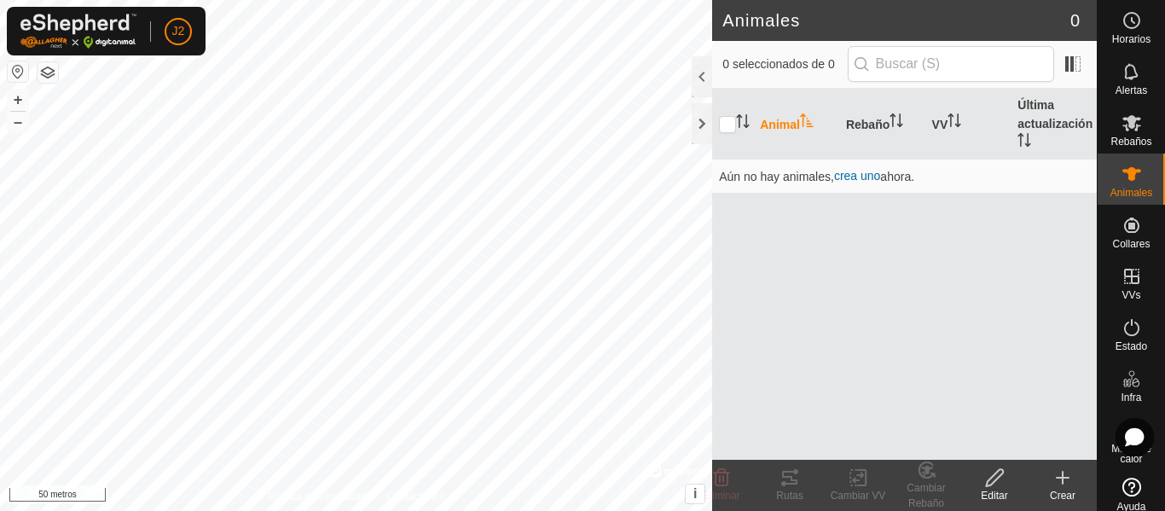
click at [1066, 476] on icon at bounding box center [1062, 477] width 20 height 20
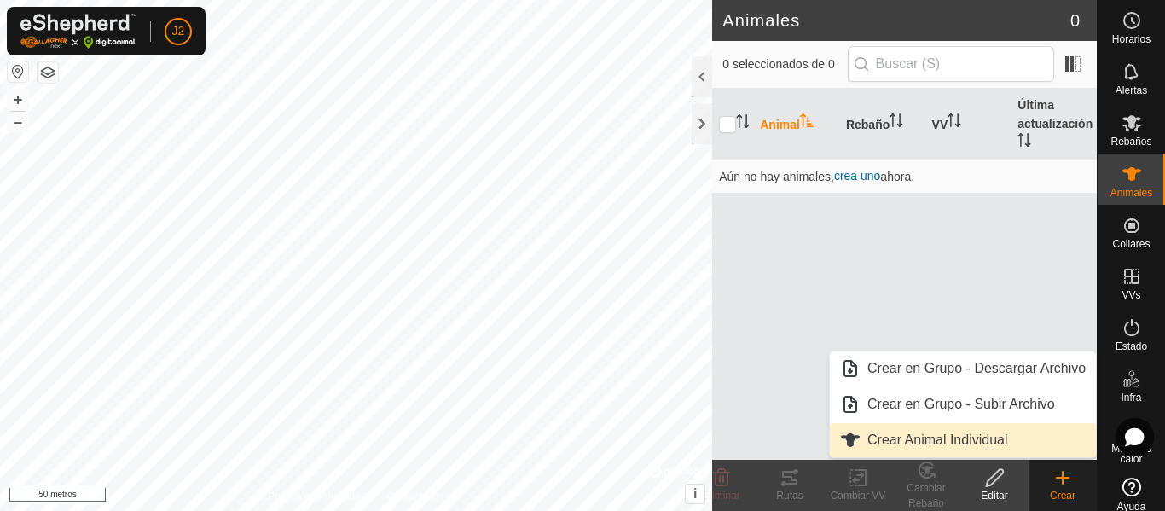
click at [983, 436] on link "Crear Animal Individual" at bounding box center [962, 440] width 266 height 34
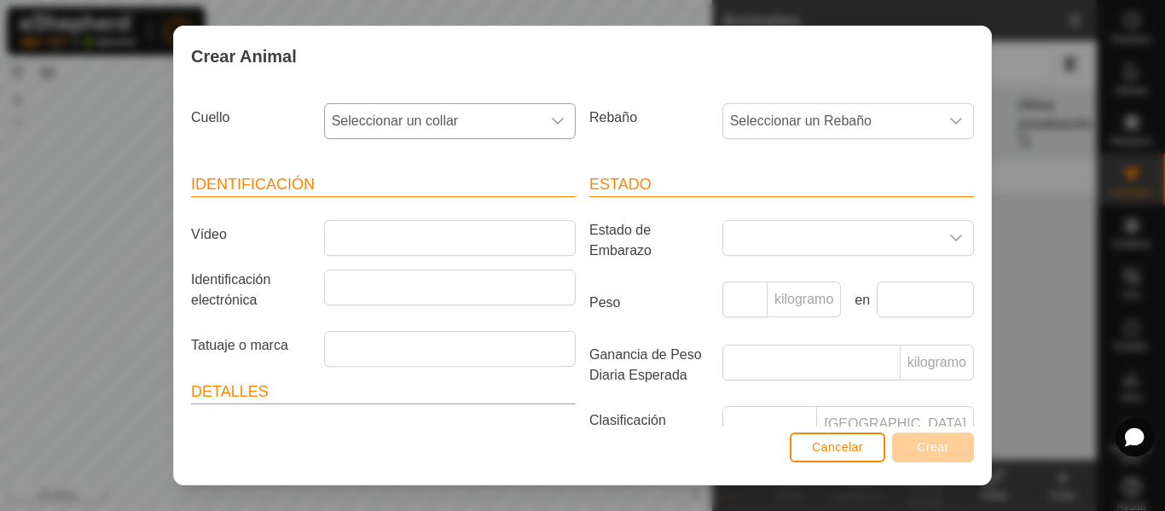
click at [546, 112] on div "disparador desplegable" at bounding box center [557, 121] width 34 height 34
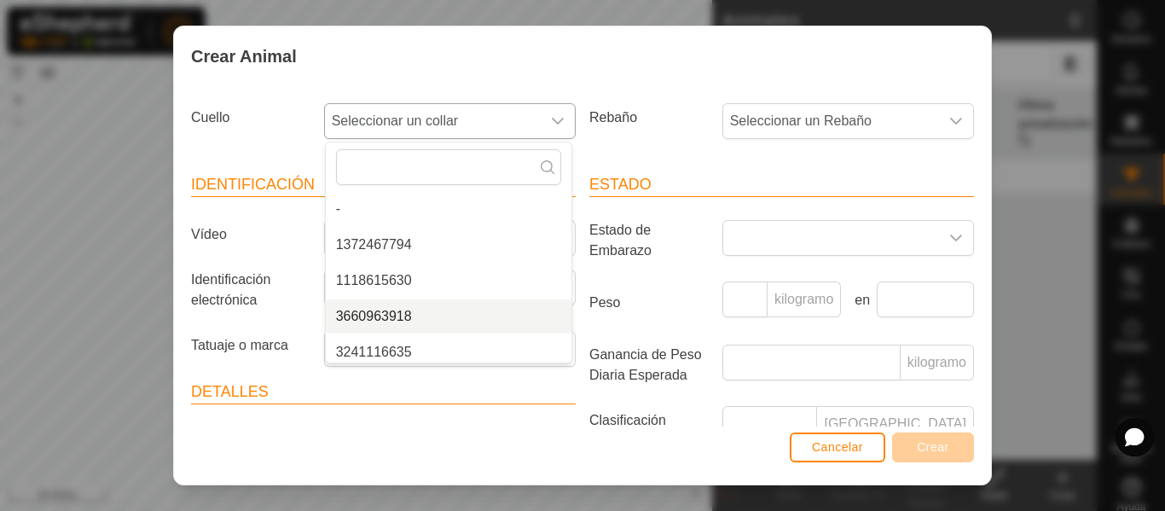
click at [415, 317] on li "3660963918" at bounding box center [449, 316] width 246 height 34
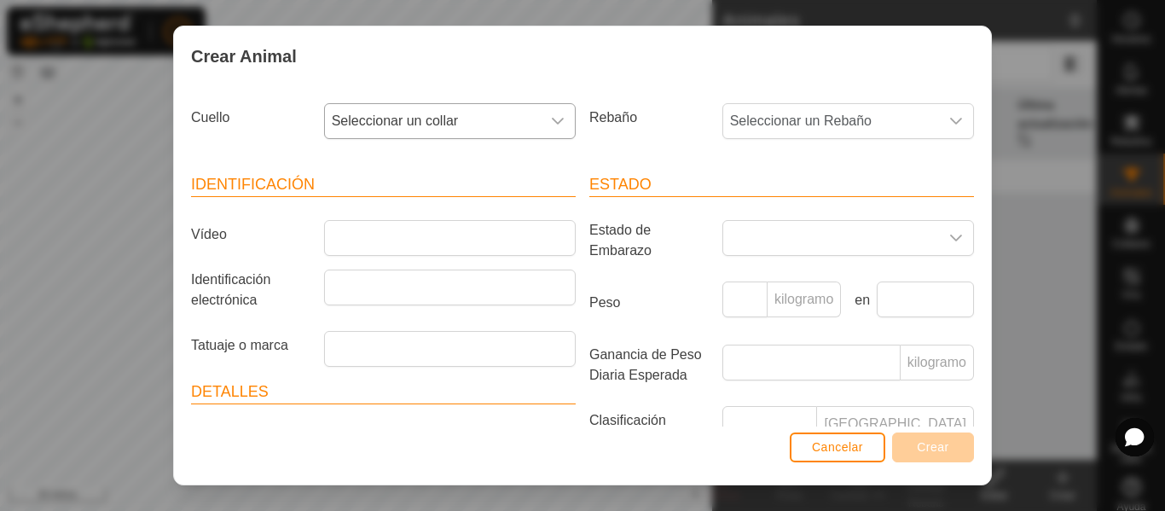
click at [551, 115] on icon "disparador desplegable" at bounding box center [558, 121] width 14 height 14
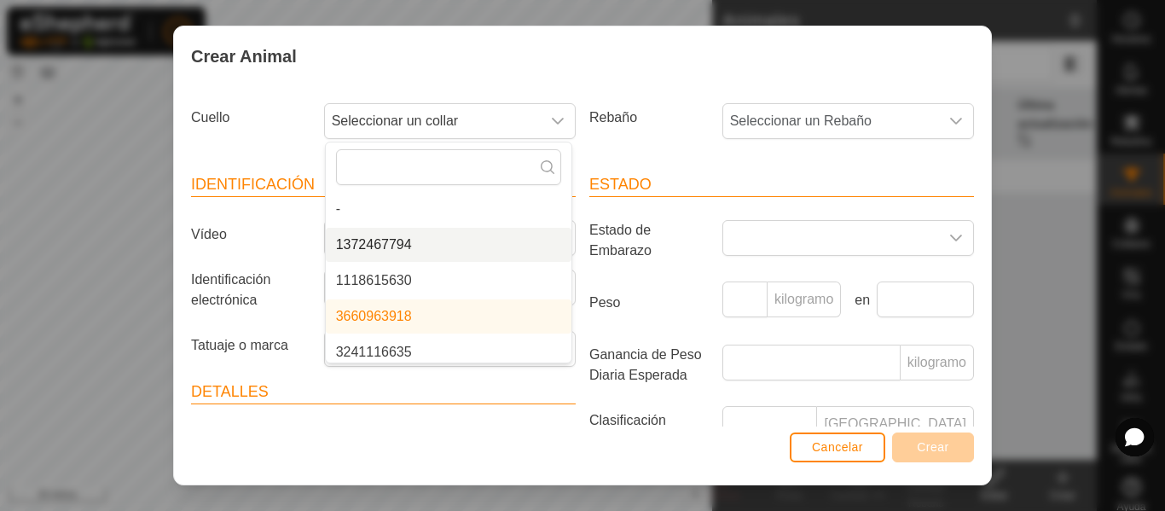
click at [396, 237] on li "1372467794" at bounding box center [449, 245] width 246 height 34
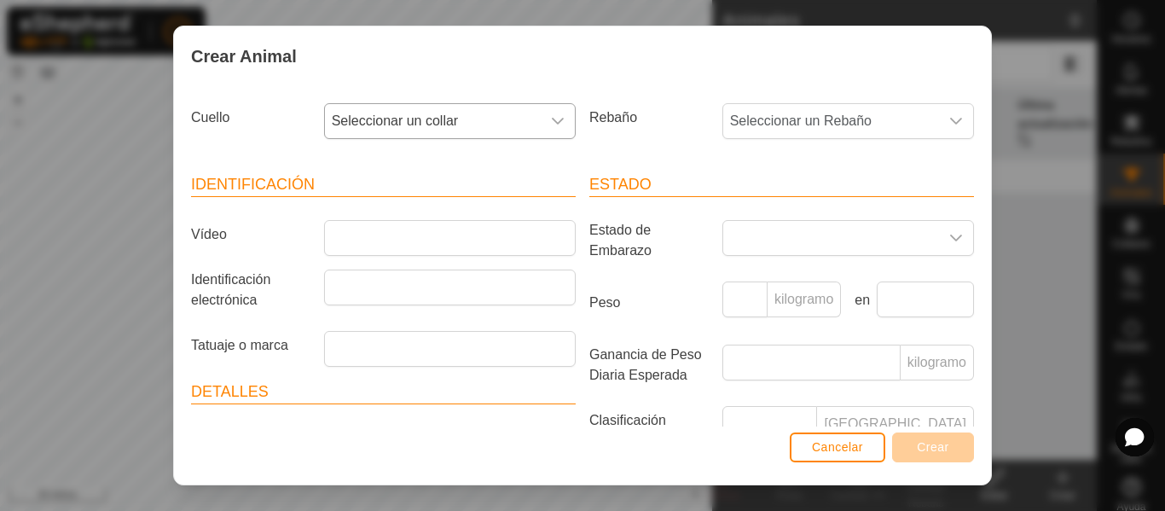
click at [553, 107] on div "disparador desplegable" at bounding box center [557, 121] width 34 height 34
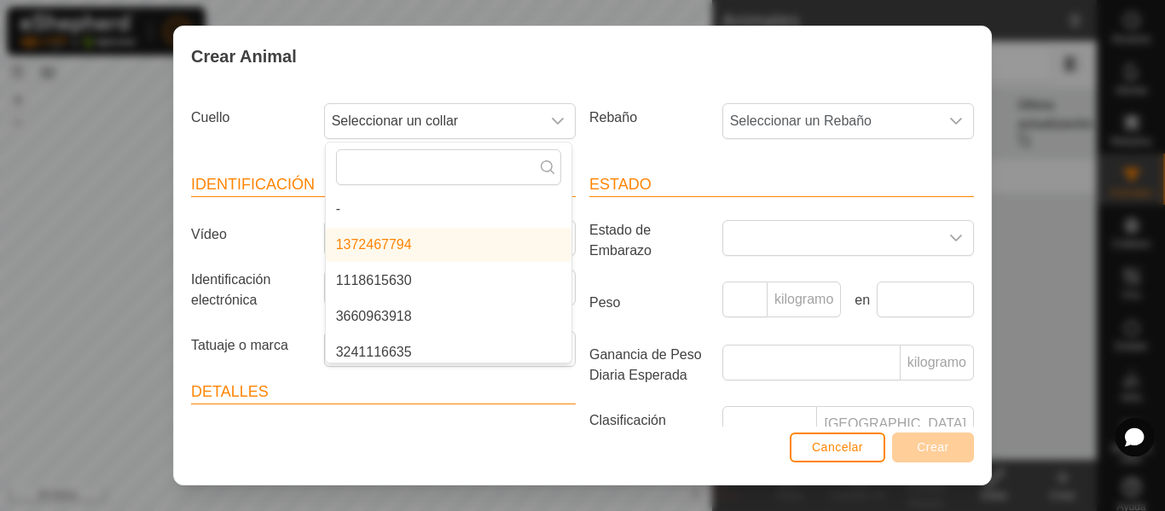
click at [403, 316] on li "3660963918" at bounding box center [449, 316] width 246 height 34
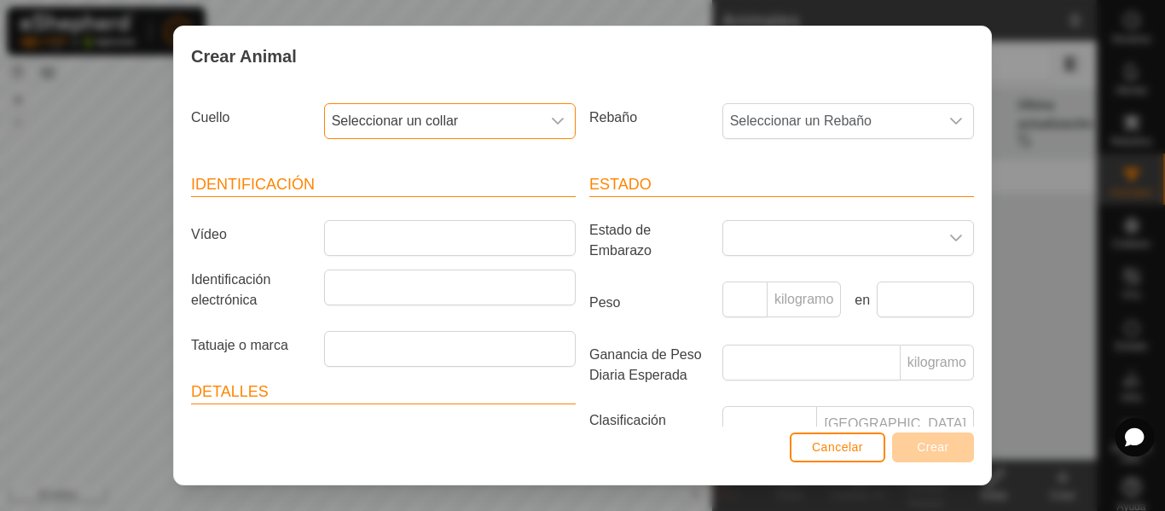
click at [552, 120] on icon "disparador desplegable" at bounding box center [558, 121] width 12 height 7
click at [551, 118] on icon "disparador desplegable" at bounding box center [558, 121] width 14 height 14
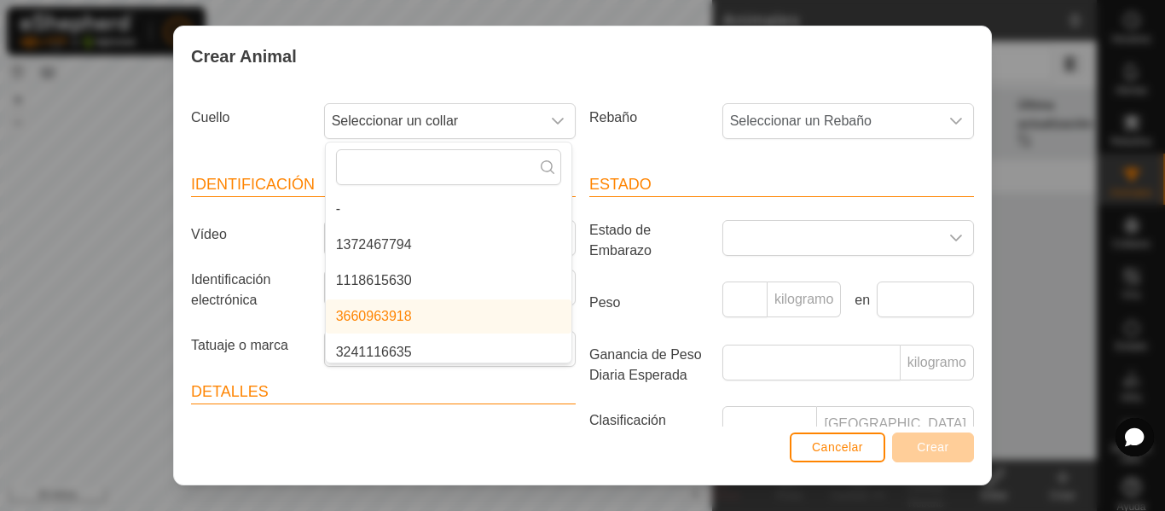
click at [422, 309] on li "3660963918" at bounding box center [449, 316] width 246 height 34
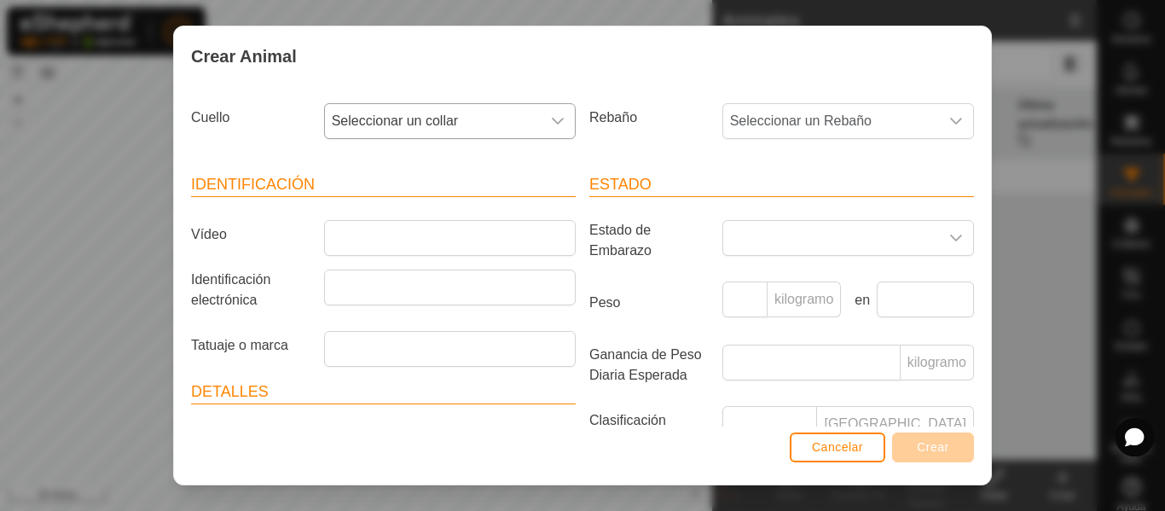
click at [555, 118] on icon "disparador desplegable" at bounding box center [558, 121] width 14 height 14
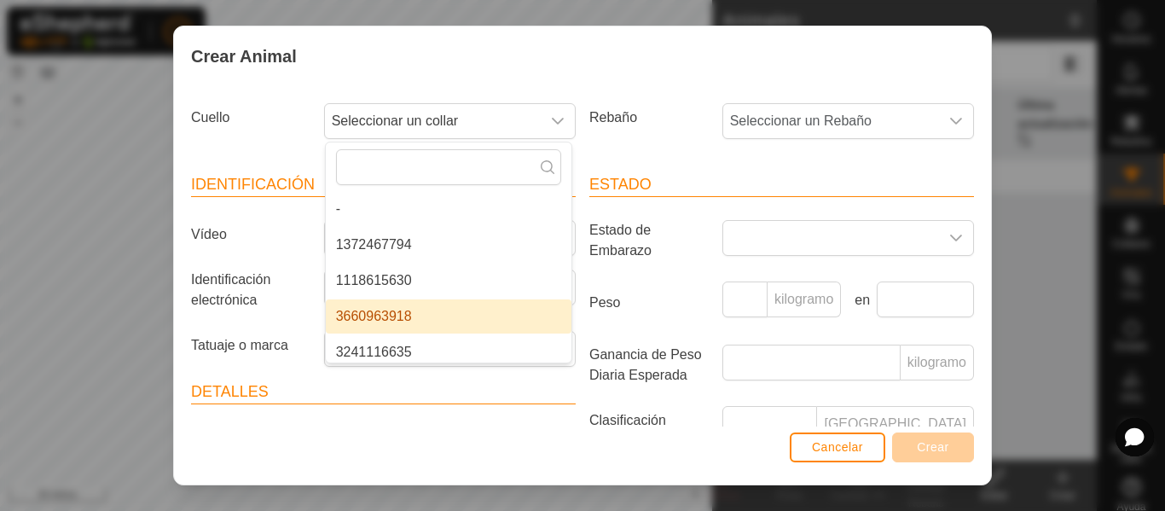
click at [468, 309] on li "3660963918" at bounding box center [449, 316] width 246 height 34
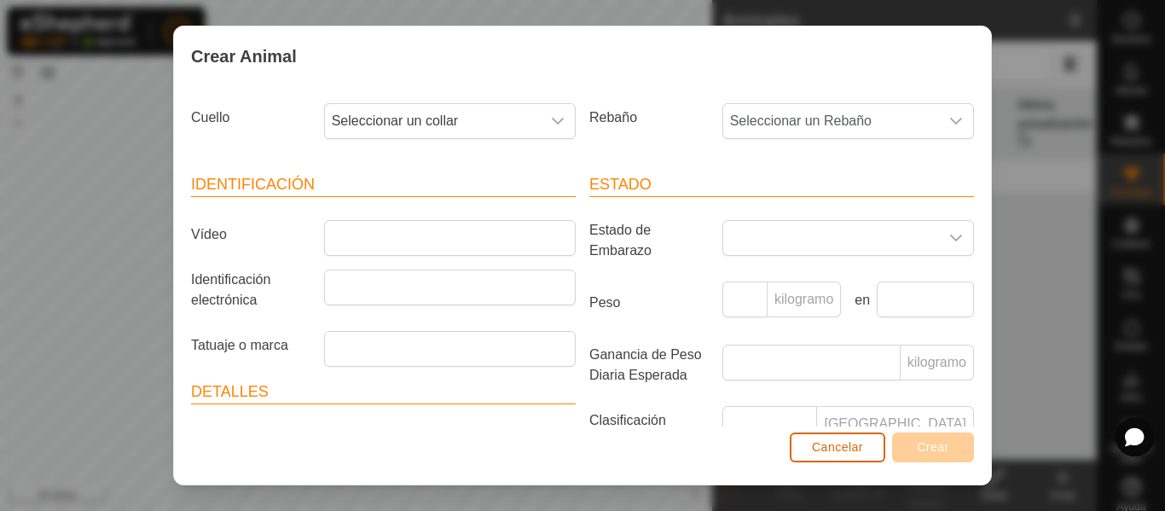
click at [829, 443] on font "Cancelar" at bounding box center [837, 447] width 51 height 14
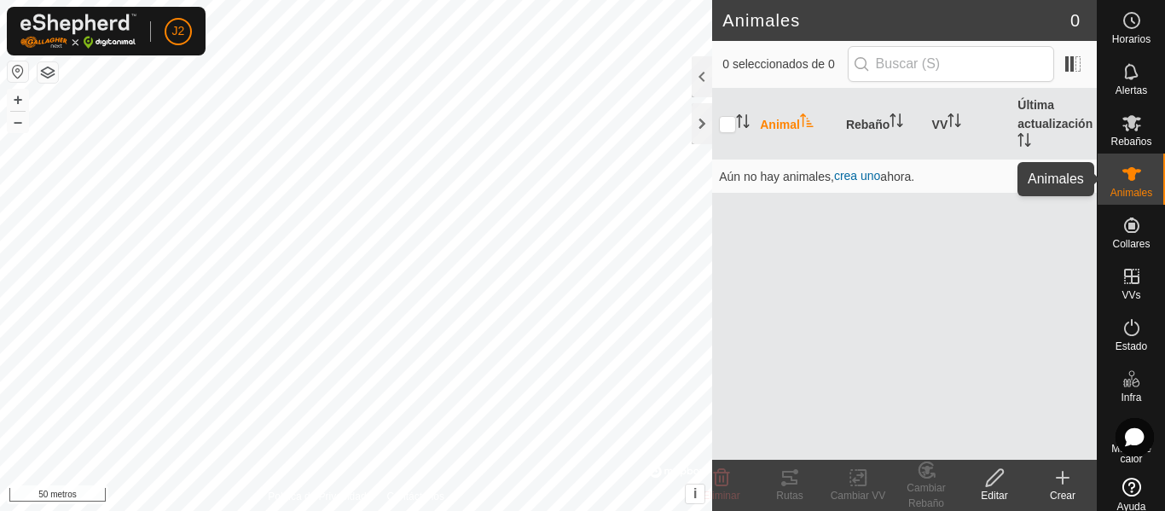
click at [1127, 173] on icon at bounding box center [1131, 174] width 19 height 14
click at [693, 124] on div at bounding box center [701, 123] width 20 height 41
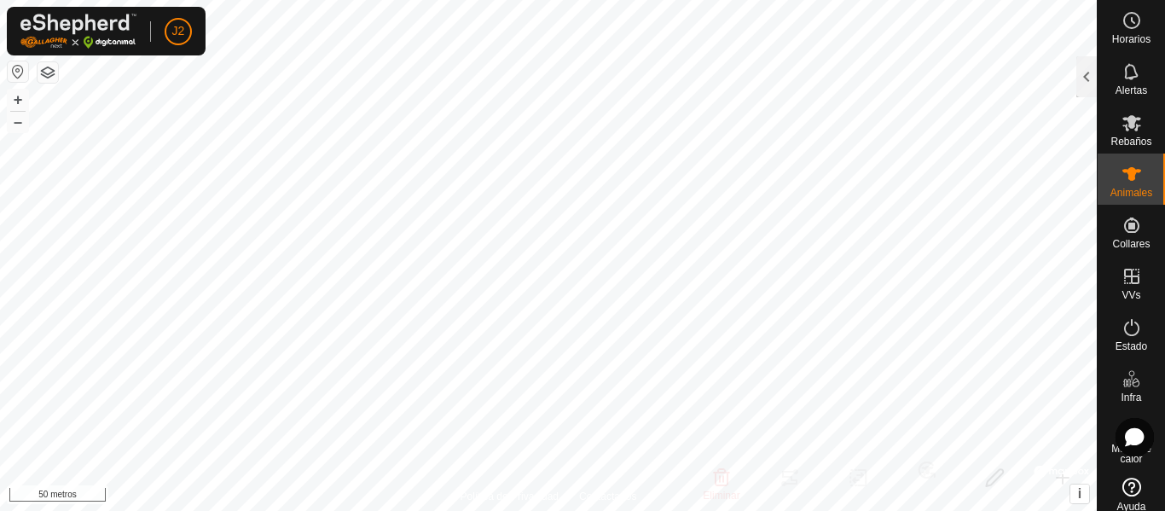
scroll to position [12, 0]
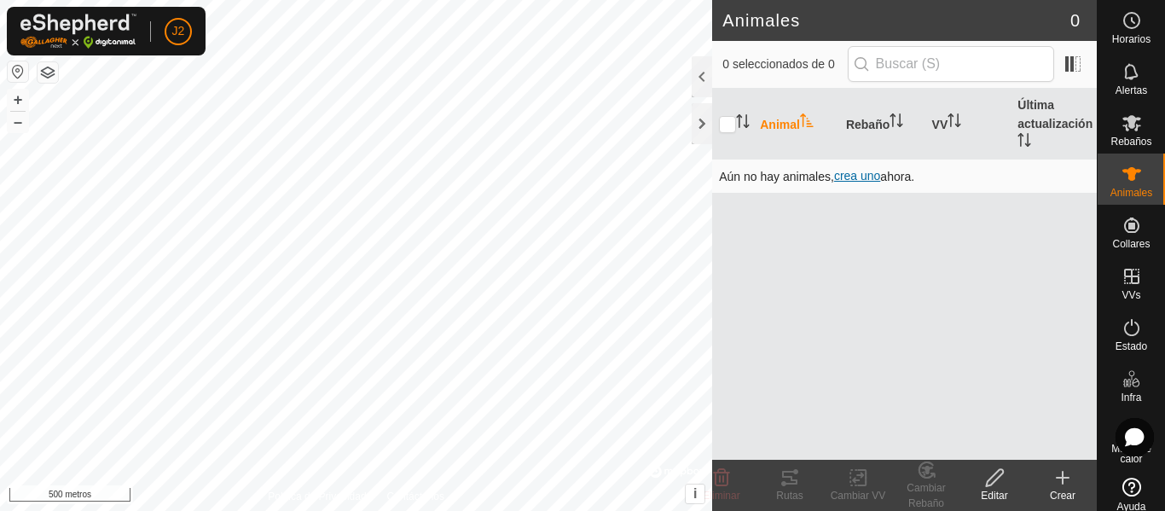
click at [864, 177] on font "crea uno" at bounding box center [857, 176] width 46 height 14
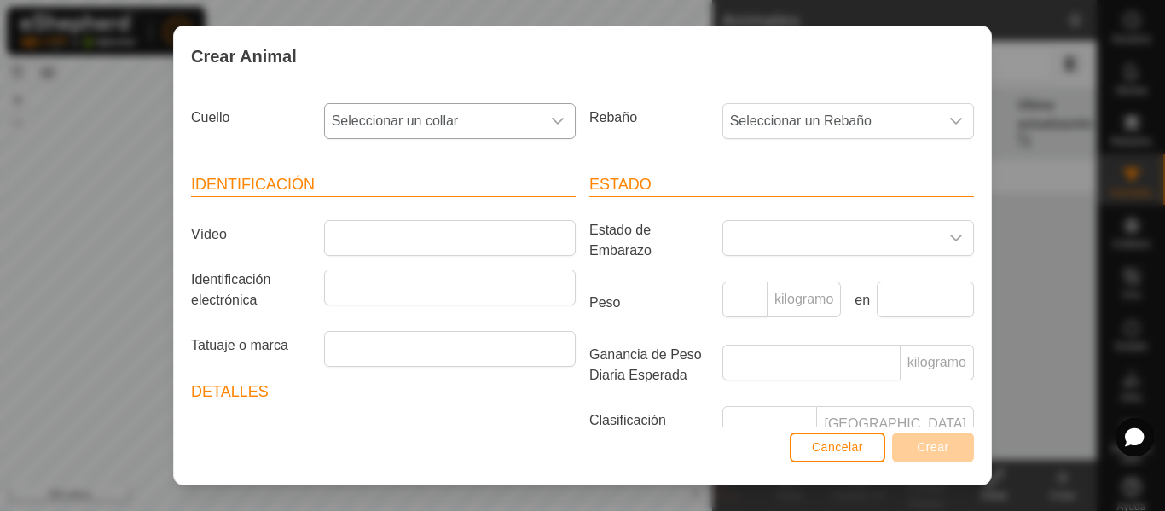
click at [551, 122] on icon "disparador desplegable" at bounding box center [558, 121] width 14 height 14
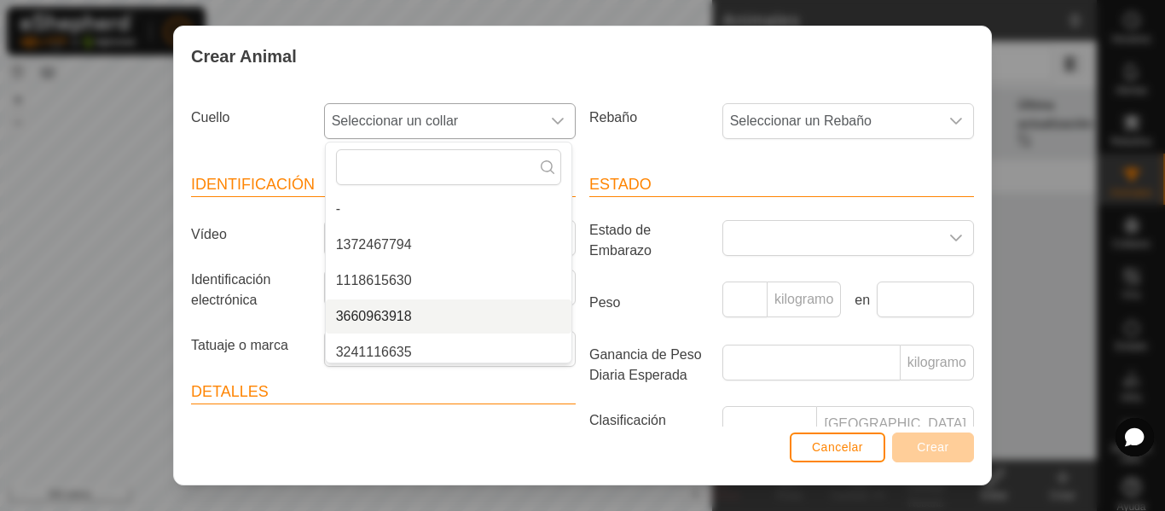
click at [404, 316] on li "3660963918" at bounding box center [449, 316] width 246 height 34
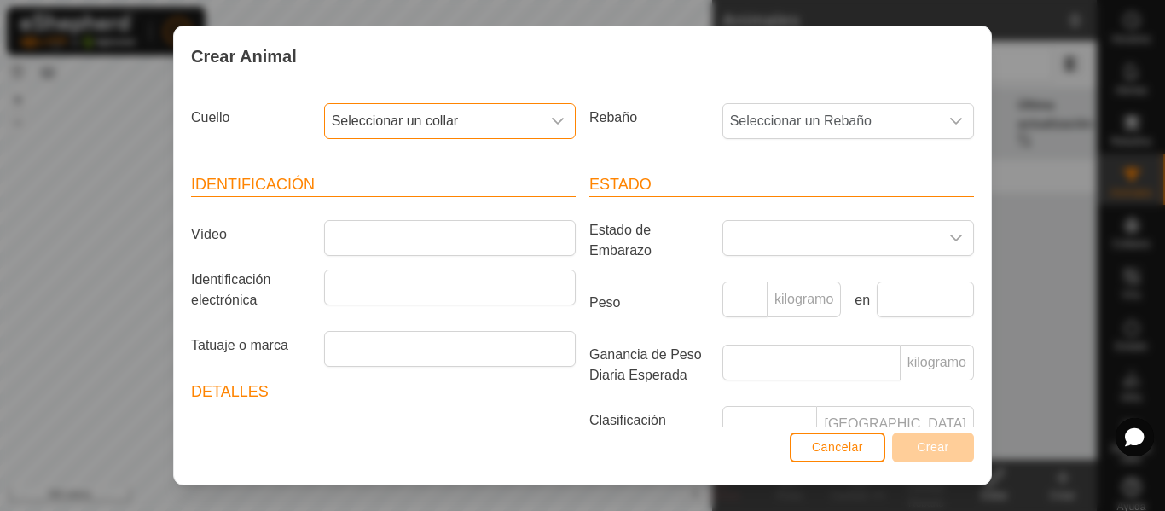
click at [483, 128] on span "Seleccionar un collar" at bounding box center [433, 121] width 216 height 34
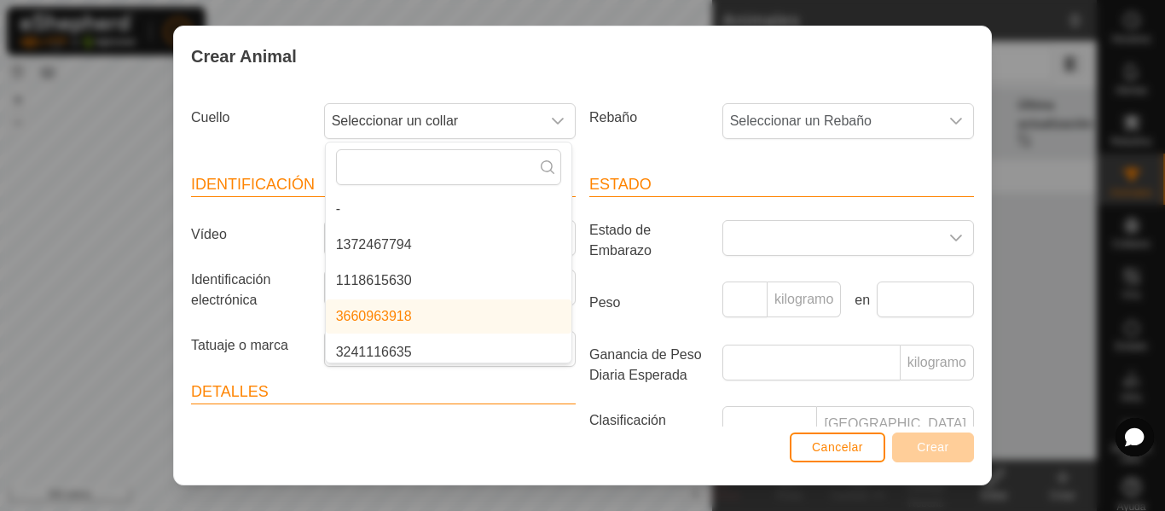
click at [402, 309] on li "3660963918" at bounding box center [449, 316] width 246 height 34
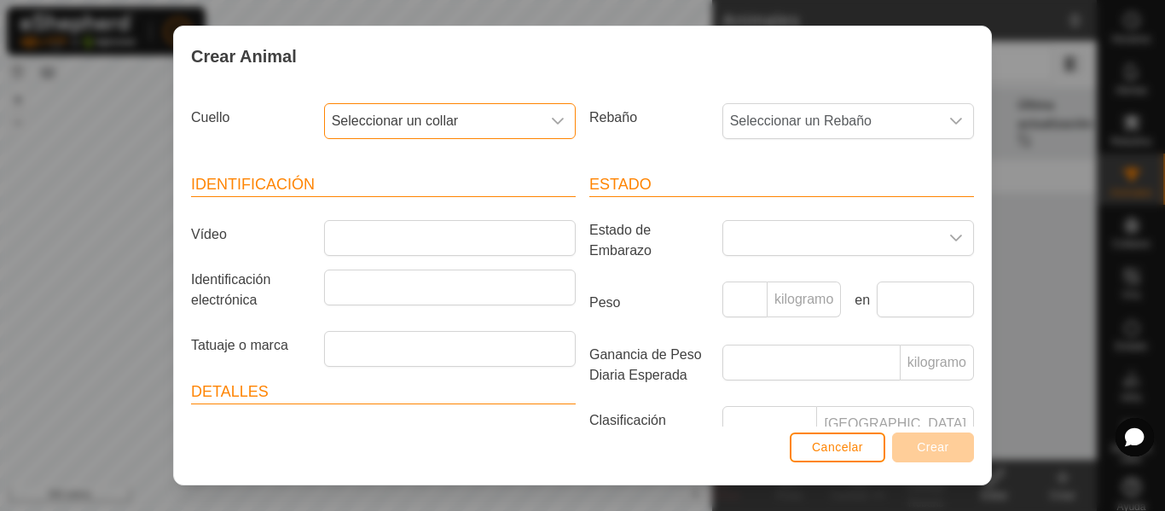
click at [649, 94] on div "Cuello Seleccionar un collar Rebaño Seleccionar un Rebaño Identificación Vídeo …" at bounding box center [582, 256] width 817 height 340
click at [552, 118] on icon "disparador desplegable" at bounding box center [558, 121] width 14 height 14
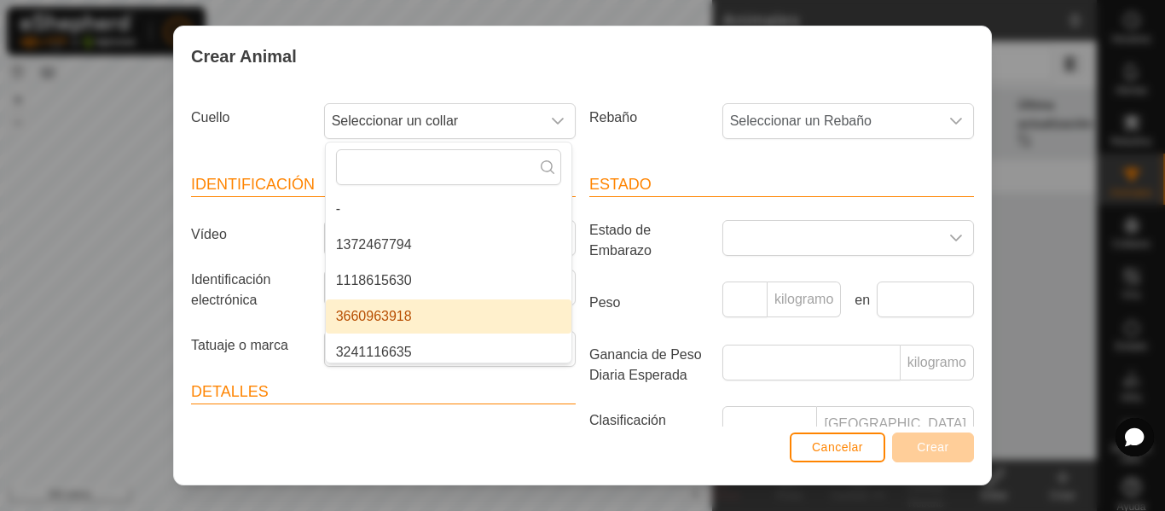
click at [448, 311] on li "3660963918" at bounding box center [449, 316] width 246 height 34
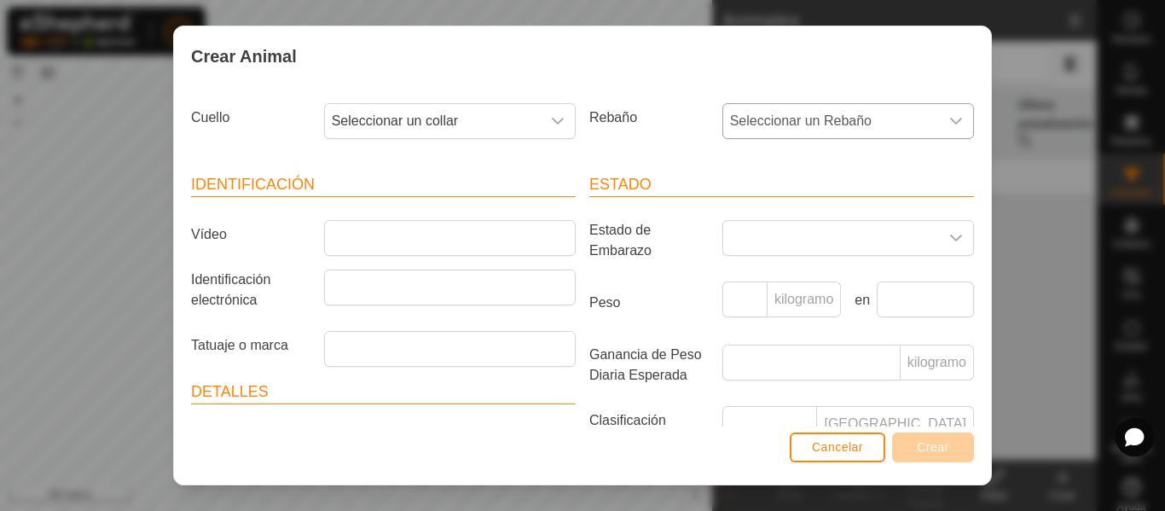
click at [949, 115] on icon "disparador desplegable" at bounding box center [956, 121] width 14 height 14
click at [766, 243] on li "Toros" at bounding box center [847, 245] width 246 height 34
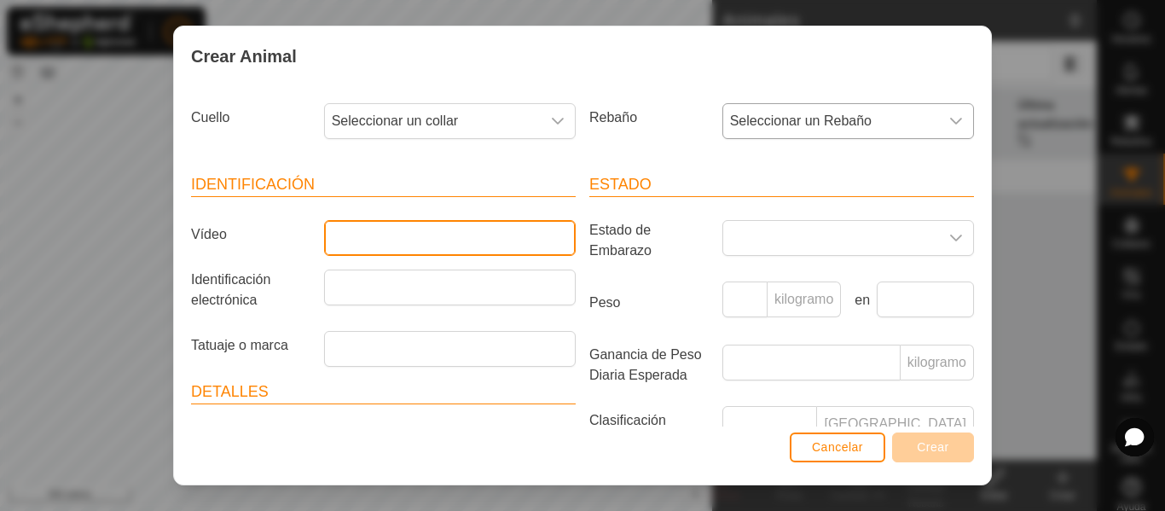
click at [477, 241] on input "Vídeo" at bounding box center [449, 238] width 251 height 36
type input "Tor"
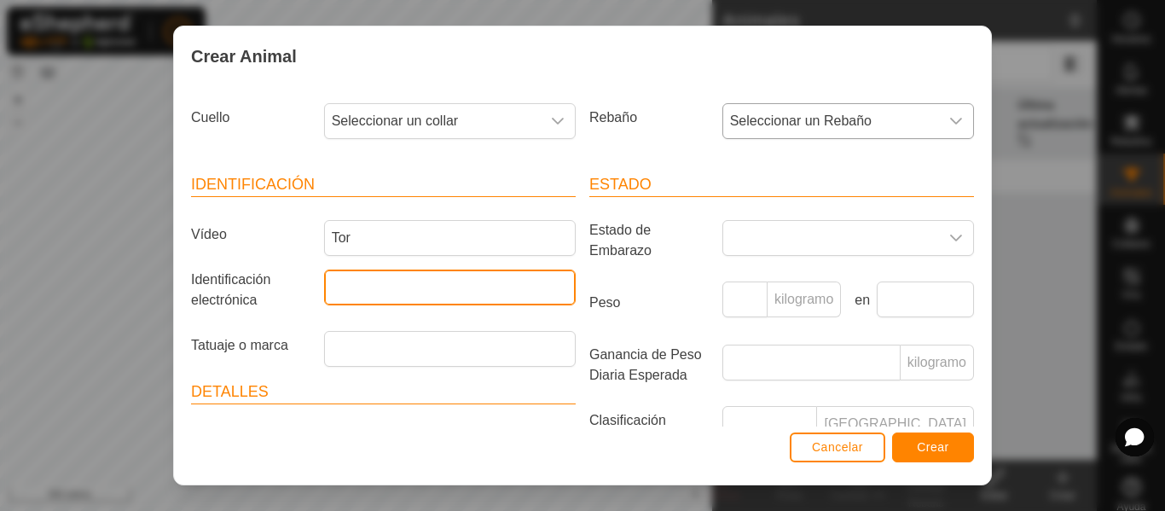
click at [469, 290] on input "Identificación electrónica" at bounding box center [449, 287] width 251 height 36
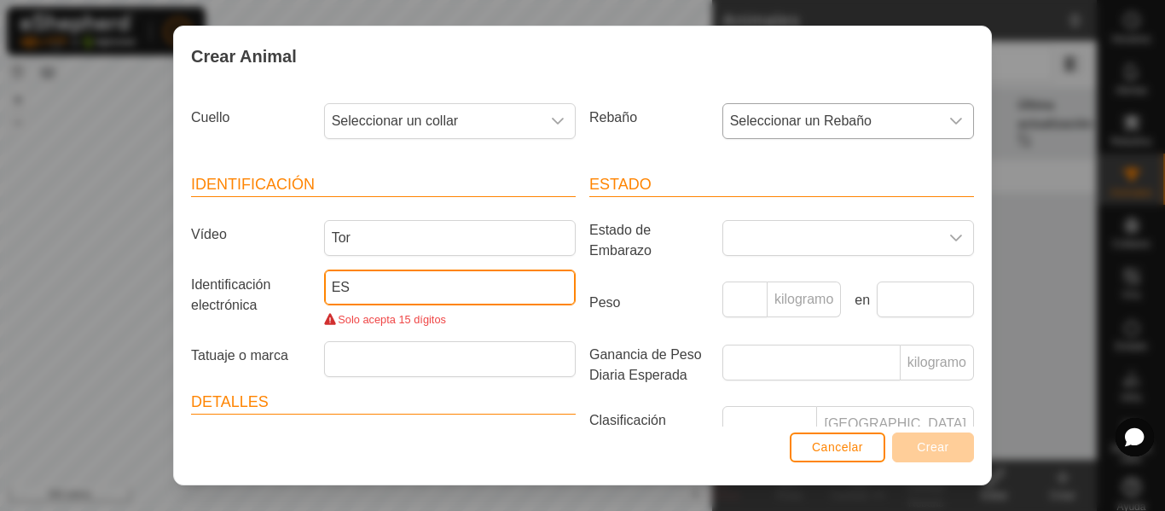
type input "ES080905389640"
click at [826, 447] on font "Cancelar" at bounding box center [837, 447] width 51 height 14
